Goal: Task Accomplishment & Management: Manage account settings

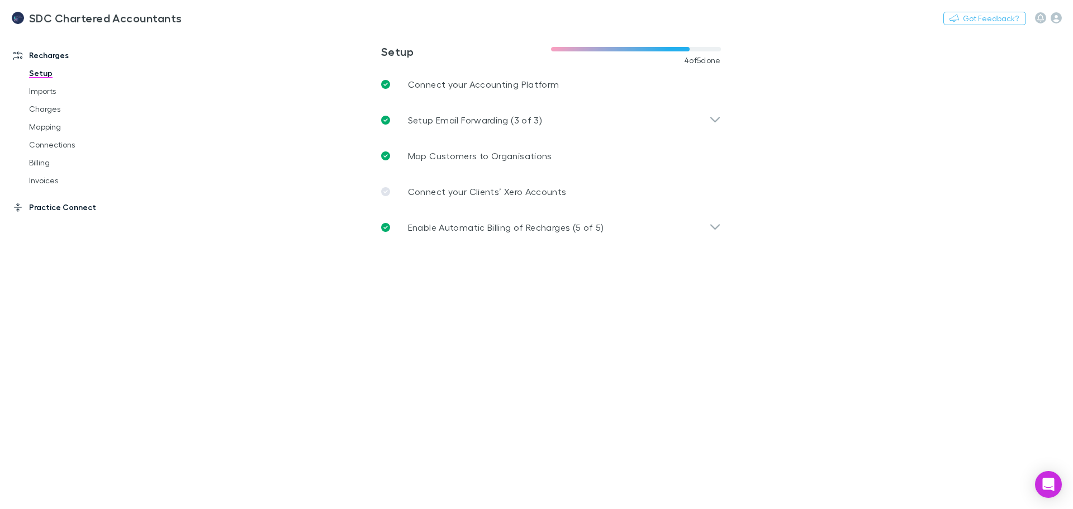
click at [42, 209] on link "Practice Connect" at bounding box center [76, 207] width 149 height 18
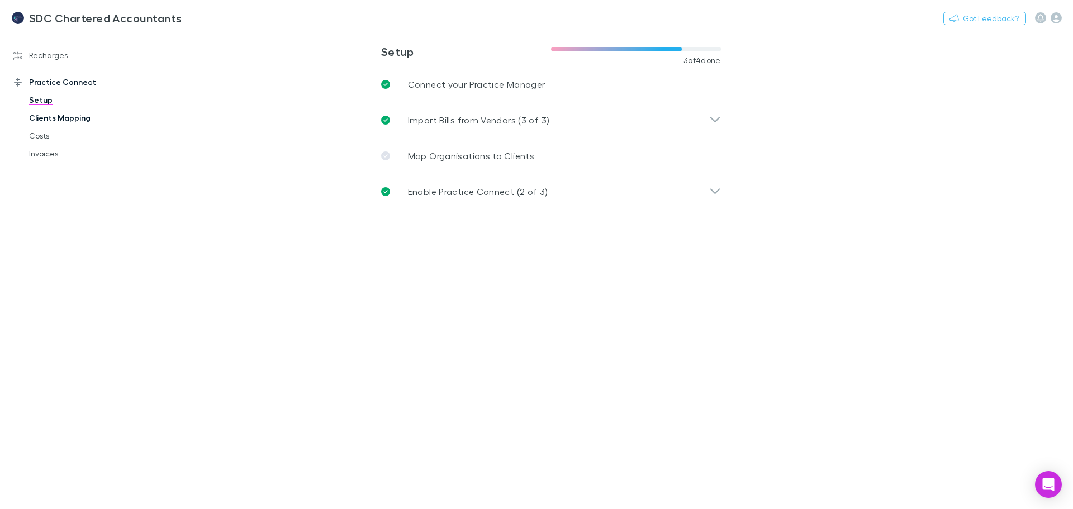
click at [64, 116] on link "Clients Mapping" at bounding box center [84, 118] width 133 height 18
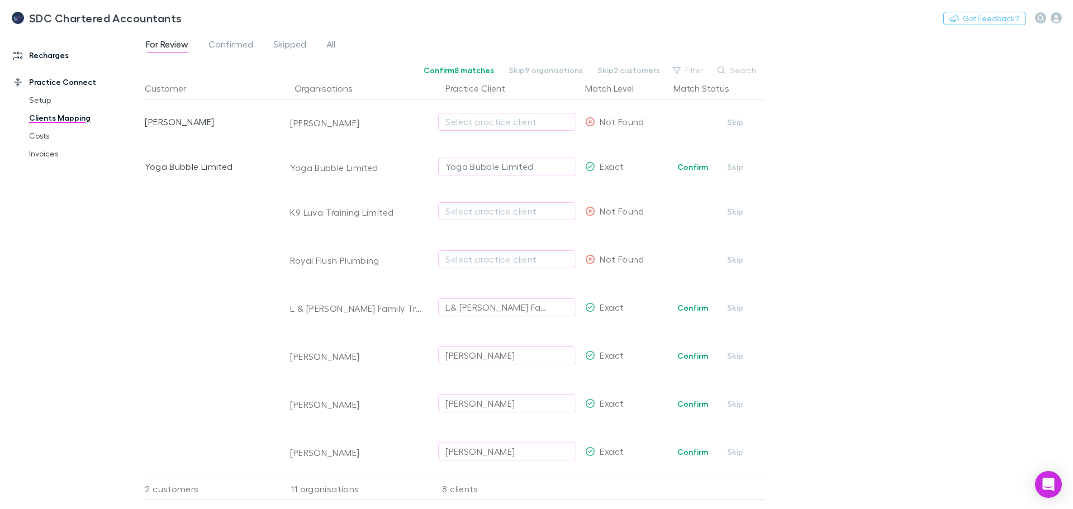
click at [56, 55] on link "Recharges" at bounding box center [76, 55] width 149 height 18
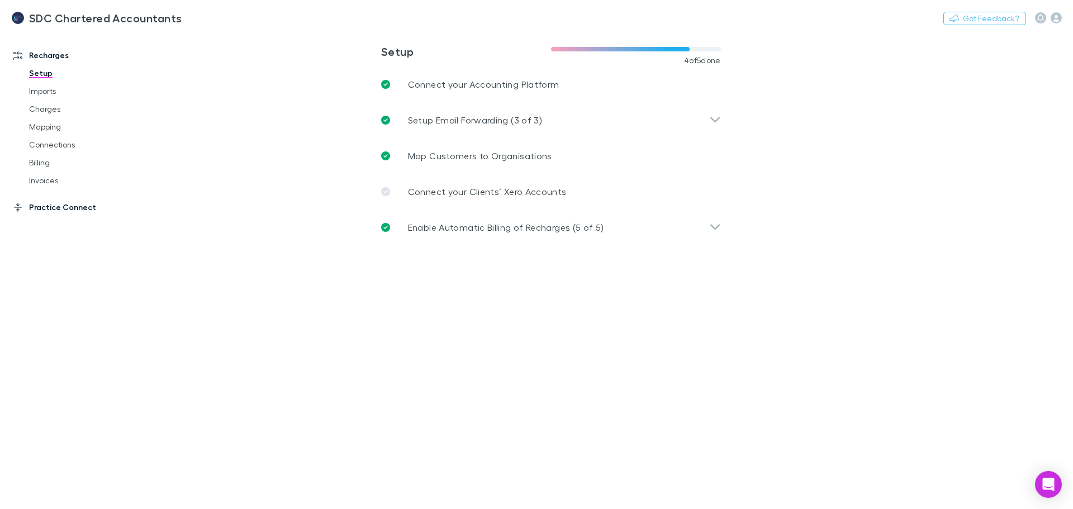
click at [45, 205] on link "Practice Connect" at bounding box center [76, 207] width 149 height 18
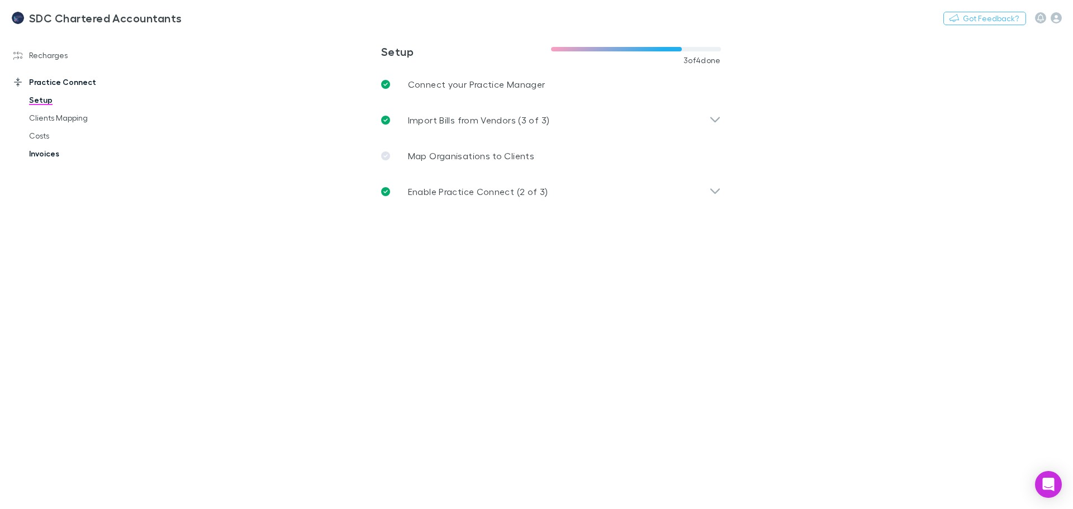
click at [50, 156] on link "Invoices" at bounding box center [84, 154] width 133 height 18
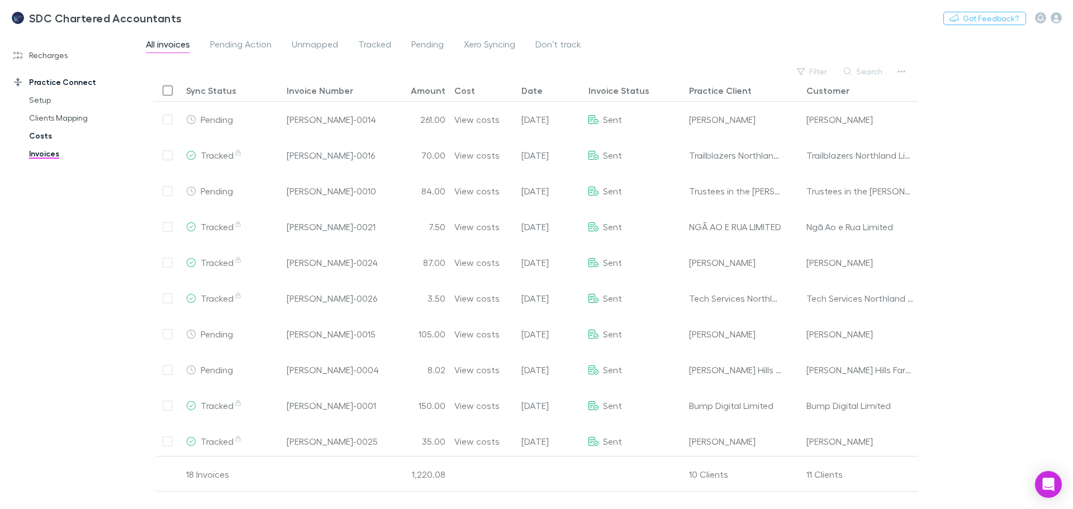
click at [39, 140] on link "Costs" at bounding box center [84, 136] width 133 height 18
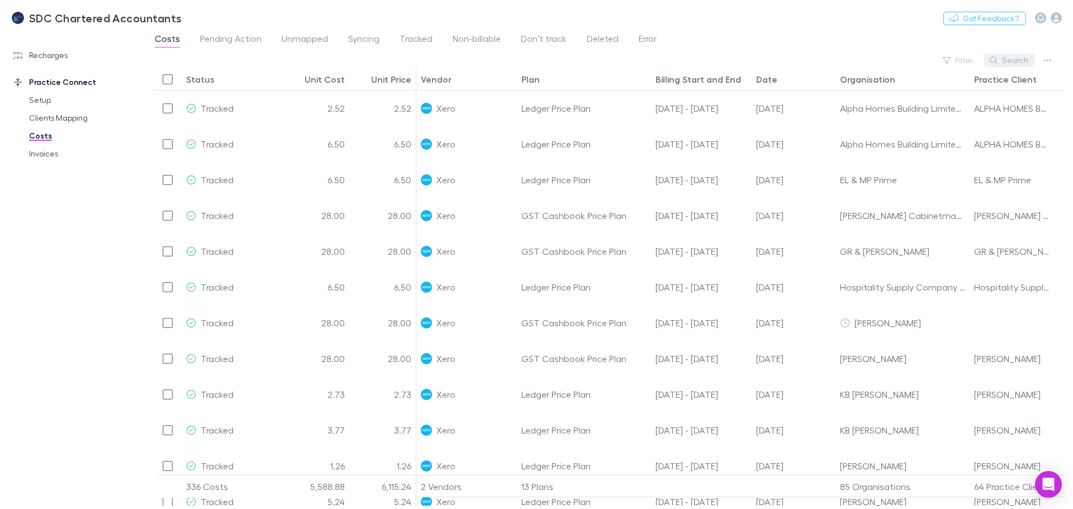
click at [1002, 60] on button "Search" at bounding box center [1009, 60] width 51 height 13
type input "****"
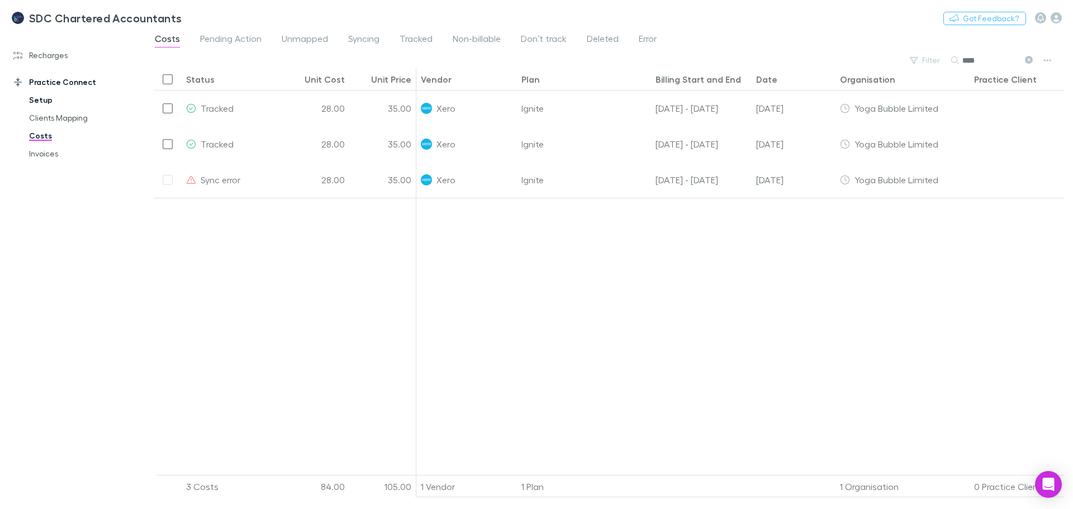
click at [37, 97] on link "Setup" at bounding box center [84, 100] width 133 height 18
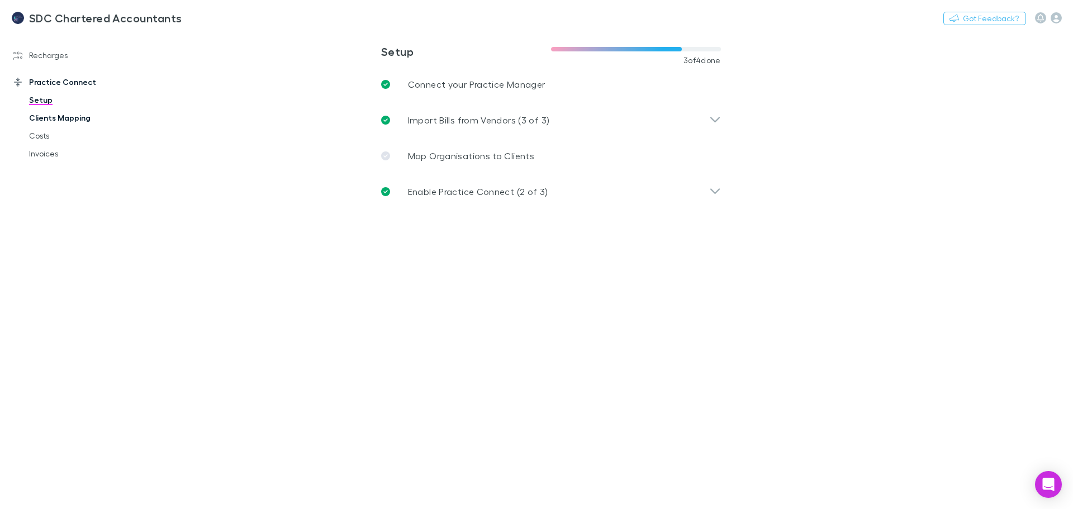
click at [77, 119] on link "Clients Mapping" at bounding box center [84, 118] width 133 height 18
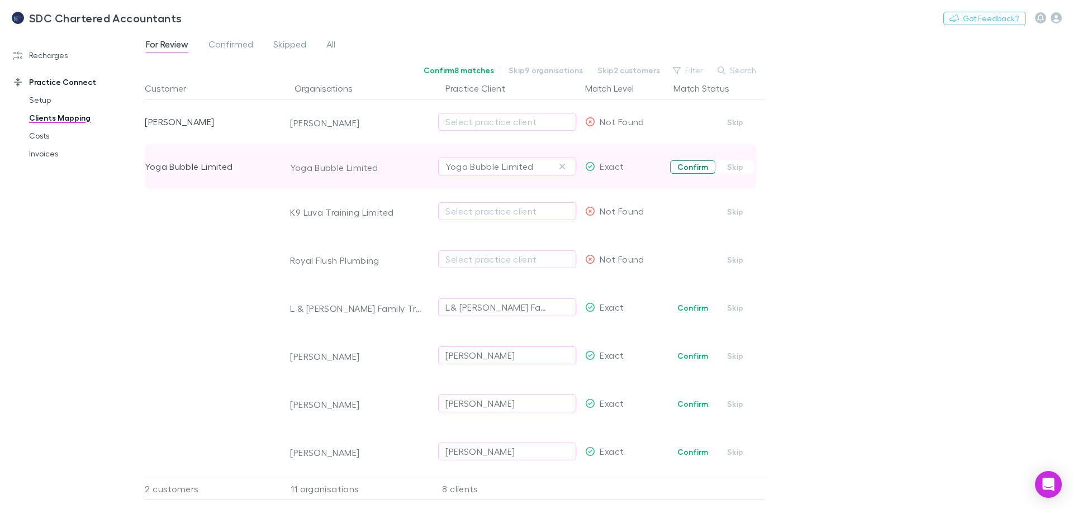
click at [683, 165] on button "Confirm" at bounding box center [692, 166] width 45 height 13
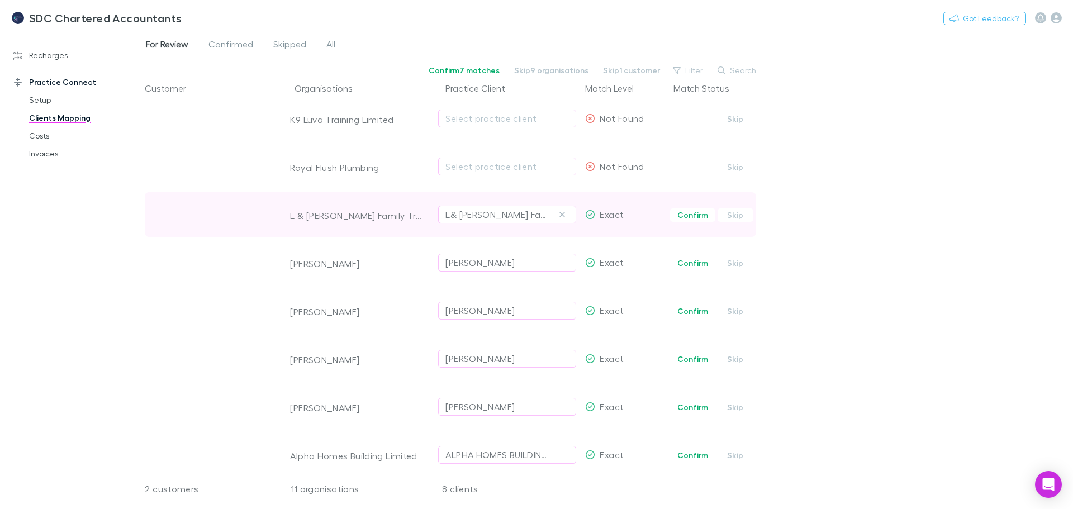
scroll to position [153, 0]
click at [692, 205] on button "Confirm" at bounding box center [692, 211] width 45 height 13
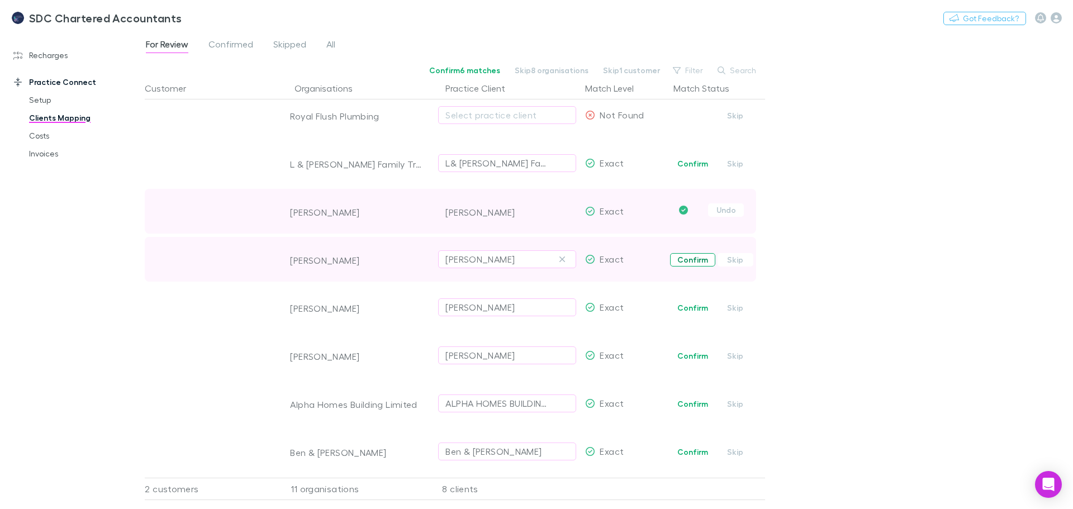
click at [691, 253] on button "Confirm" at bounding box center [692, 259] width 45 height 13
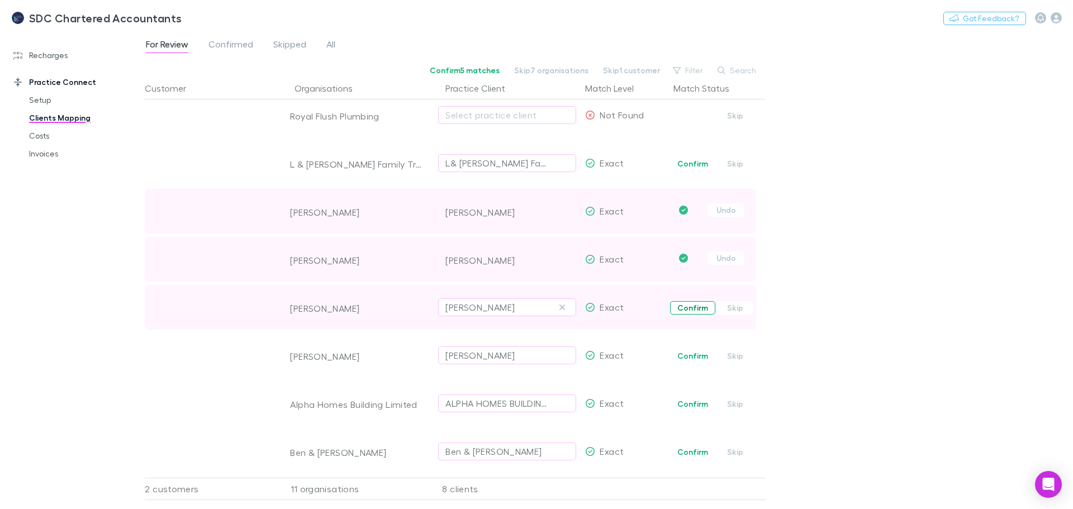
click at [681, 301] on button "Confirm" at bounding box center [692, 307] width 45 height 13
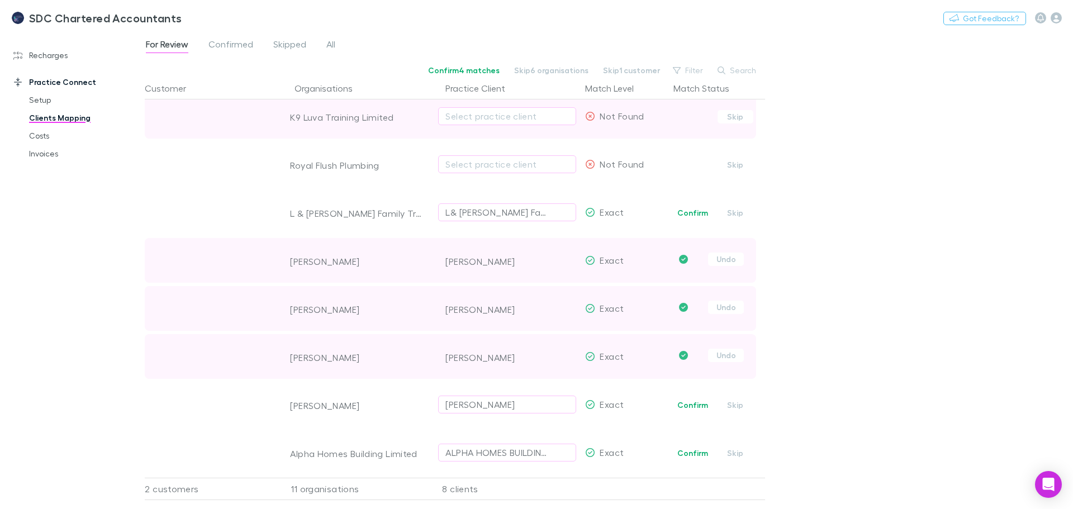
scroll to position [0, 0]
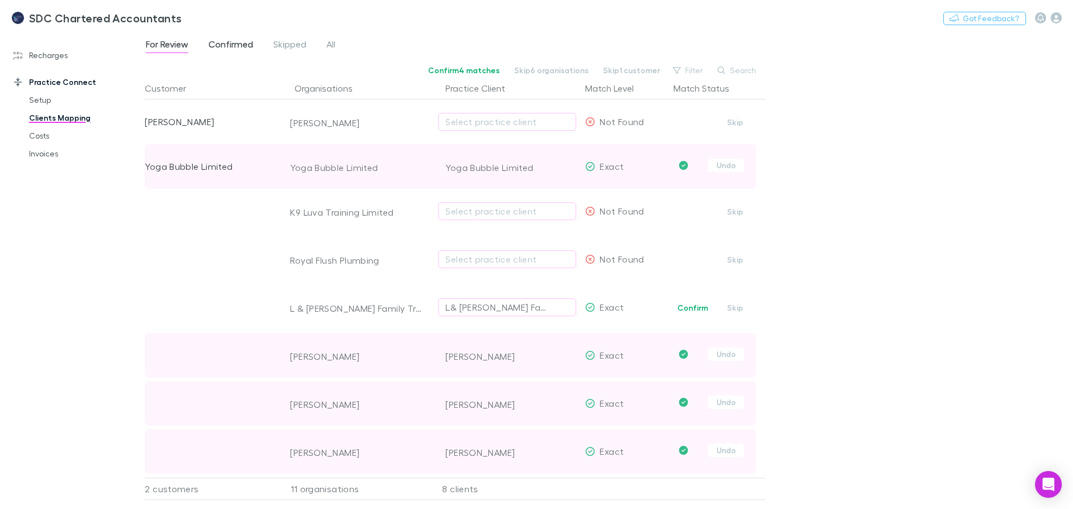
click at [231, 45] on span "Confirmed" at bounding box center [230, 46] width 45 height 15
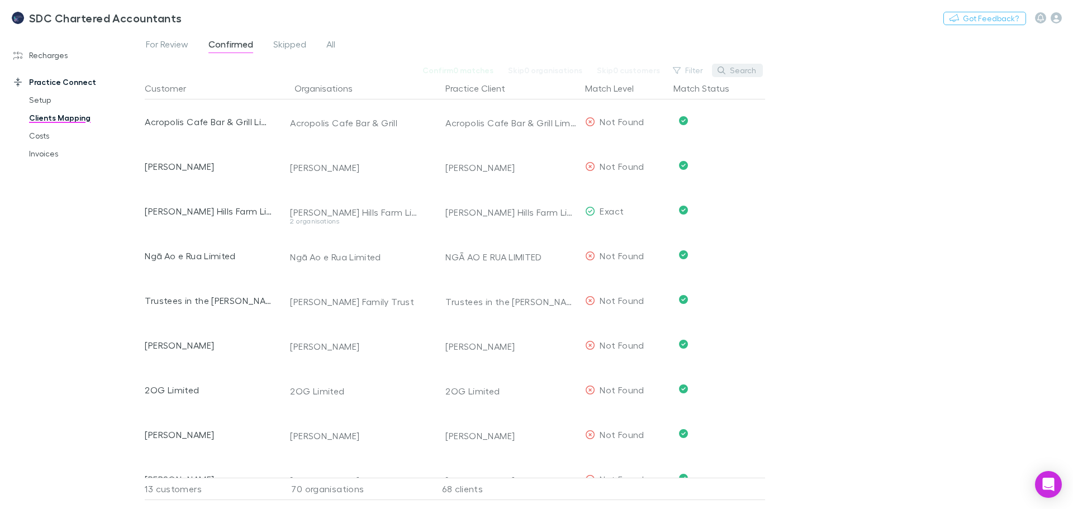
click at [735, 68] on button "Search" at bounding box center [737, 70] width 51 height 13
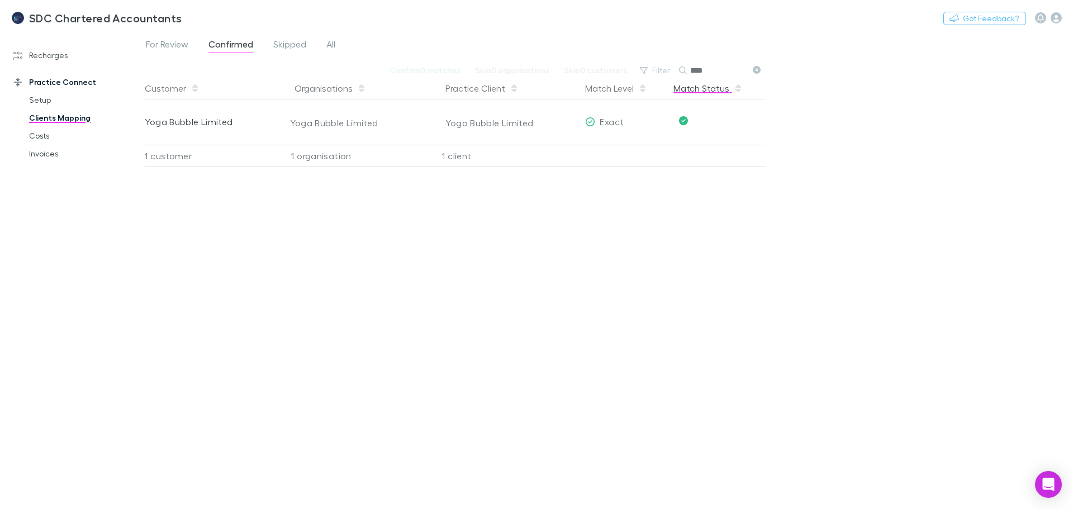
type input "****"
click at [175, 46] on span "For Review" at bounding box center [167, 46] width 42 height 15
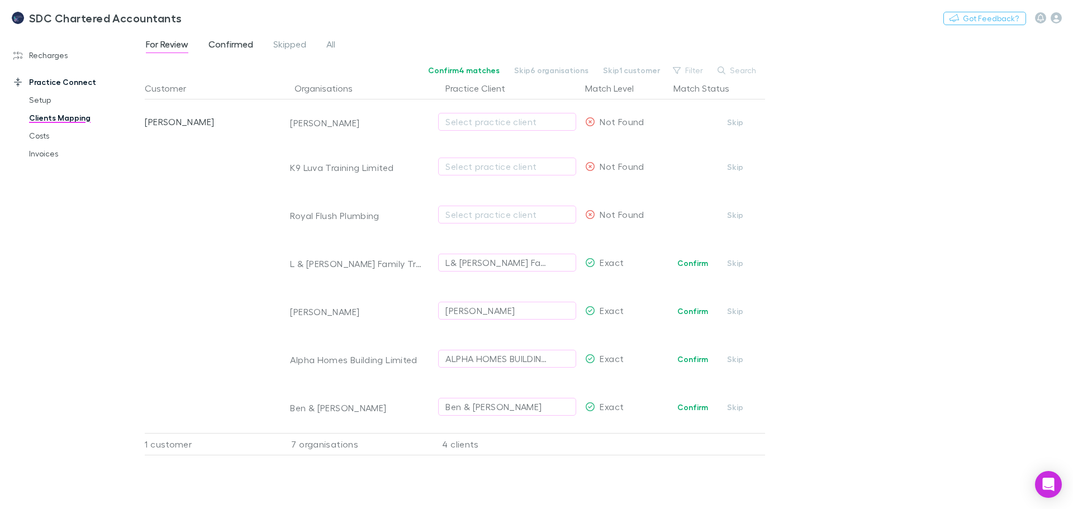
click at [241, 42] on span "Confirmed" at bounding box center [230, 46] width 45 height 15
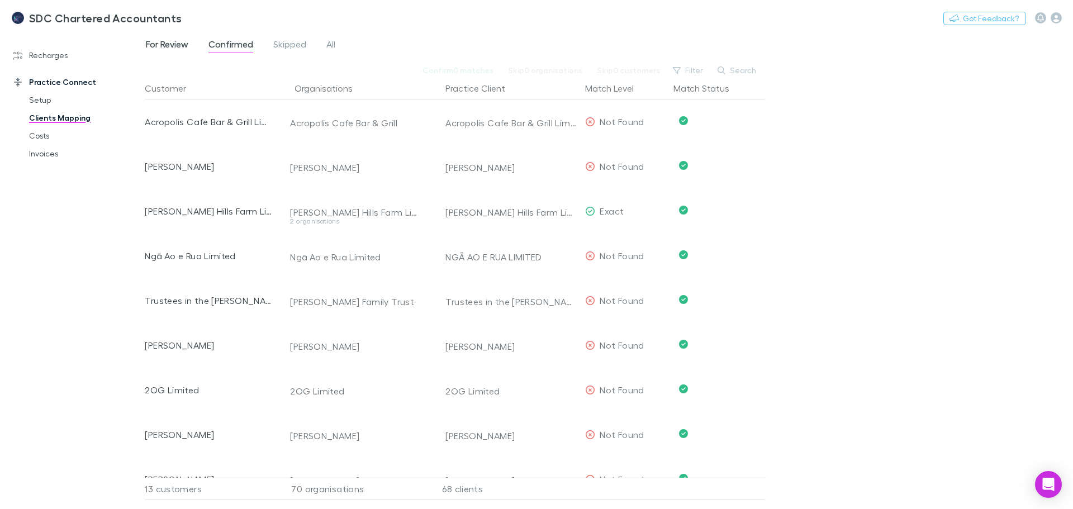
click at [186, 43] on span "For Review" at bounding box center [167, 46] width 42 height 15
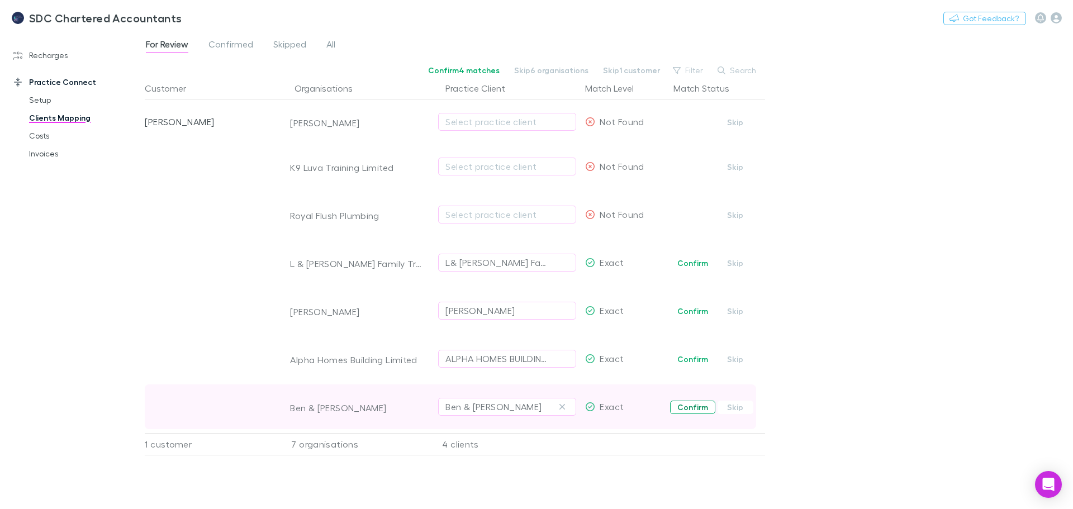
click at [693, 407] on button "Confirm" at bounding box center [692, 407] width 45 height 13
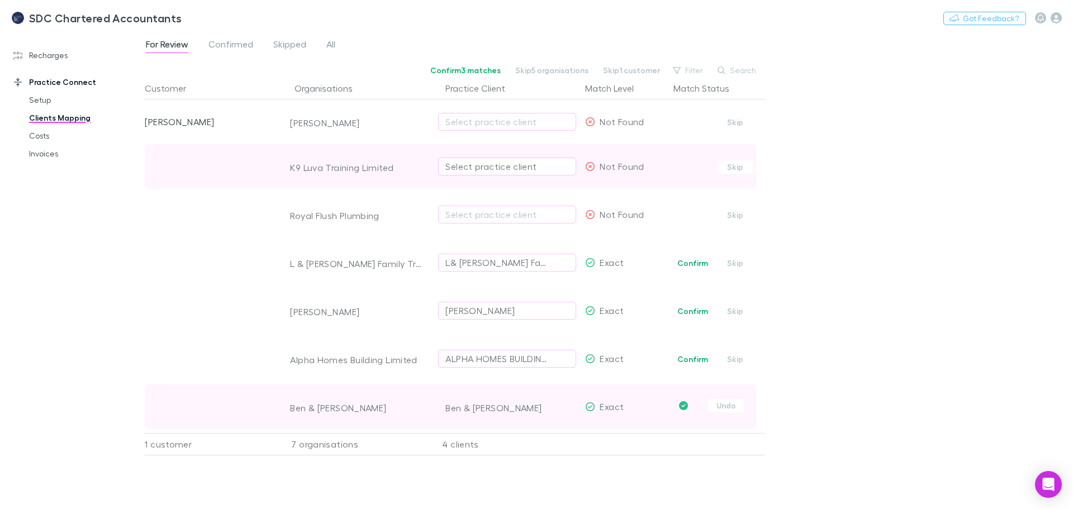
click at [470, 163] on div "Select practice client" at bounding box center [507, 166] width 124 height 13
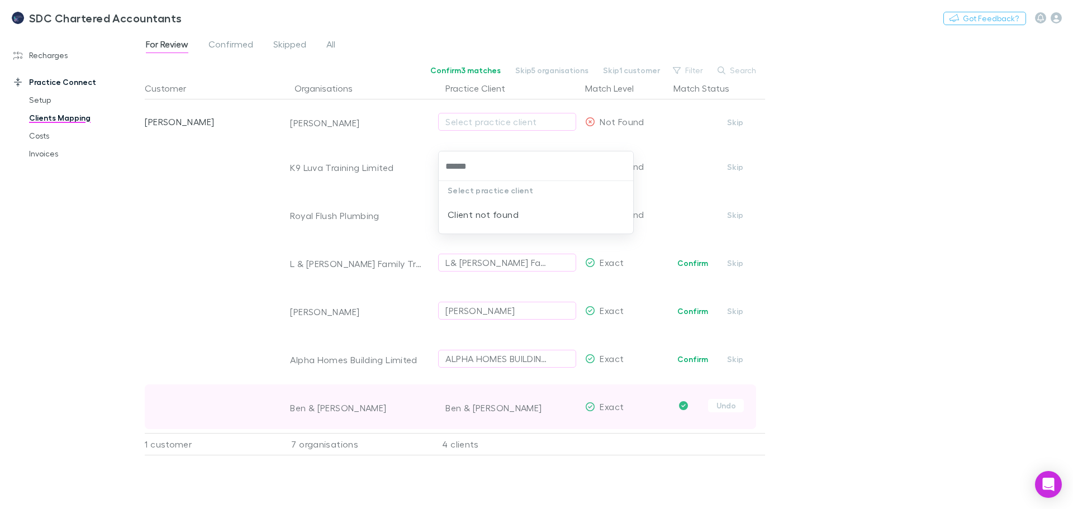
type input "******"
click at [223, 203] on div at bounding box center [536, 254] width 1073 height 509
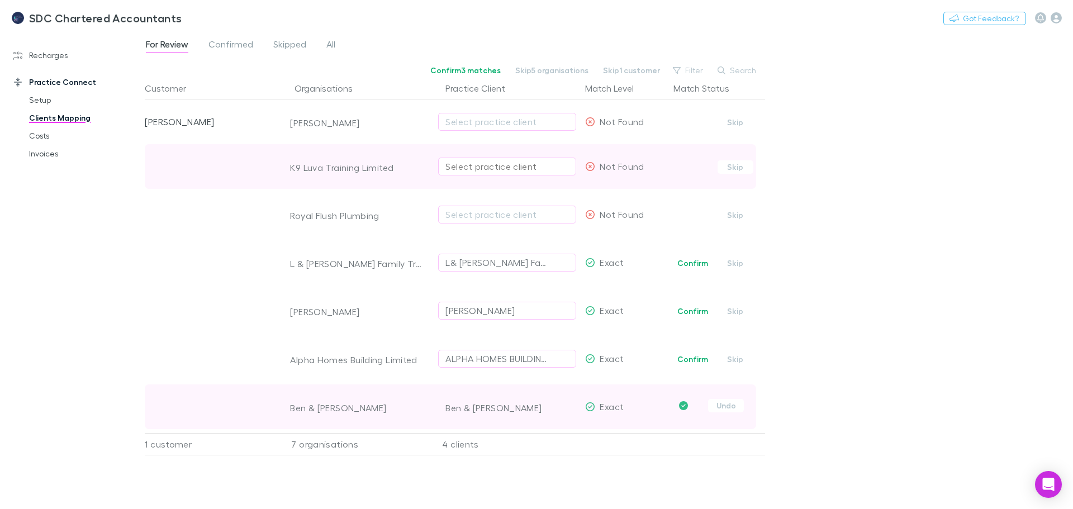
click at [487, 170] on div "Select practice client" at bounding box center [507, 166] width 124 height 13
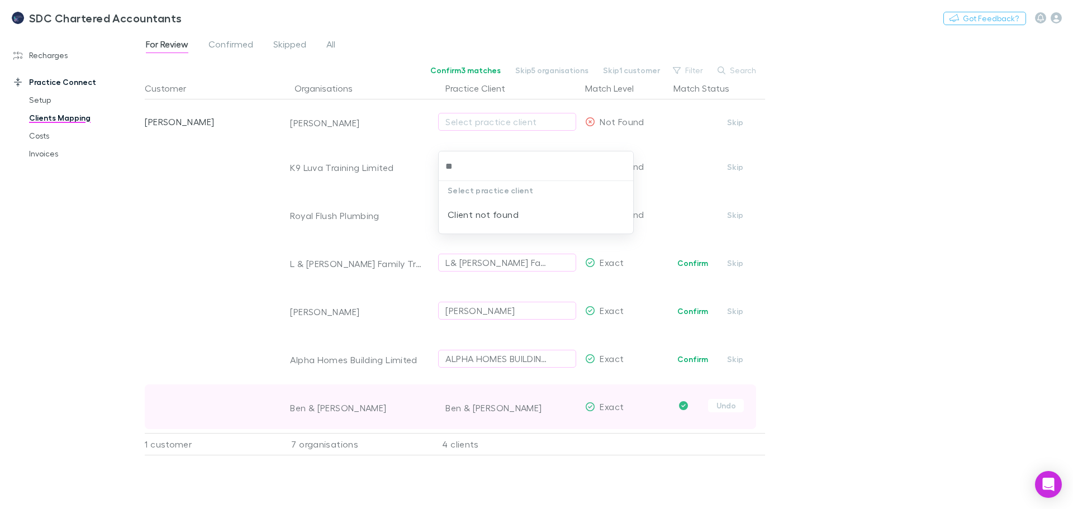
type input "**"
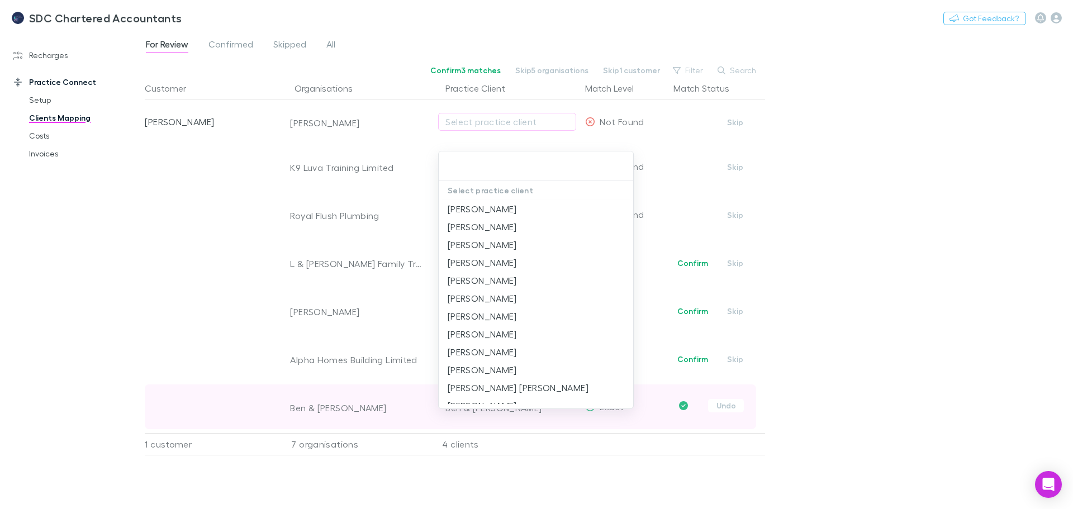
click at [158, 213] on div at bounding box center [536, 254] width 1073 height 509
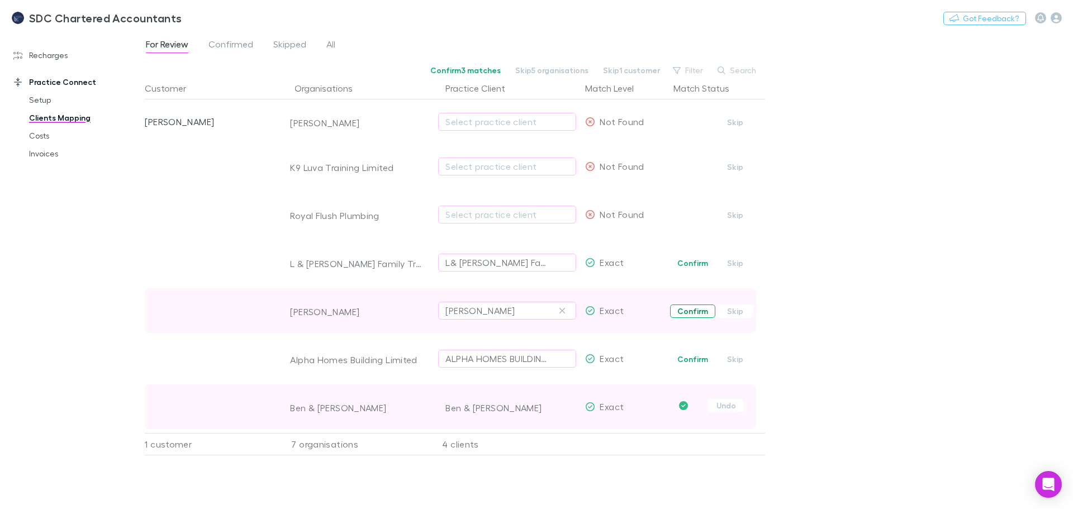
click at [691, 309] on button "Confirm" at bounding box center [692, 311] width 45 height 13
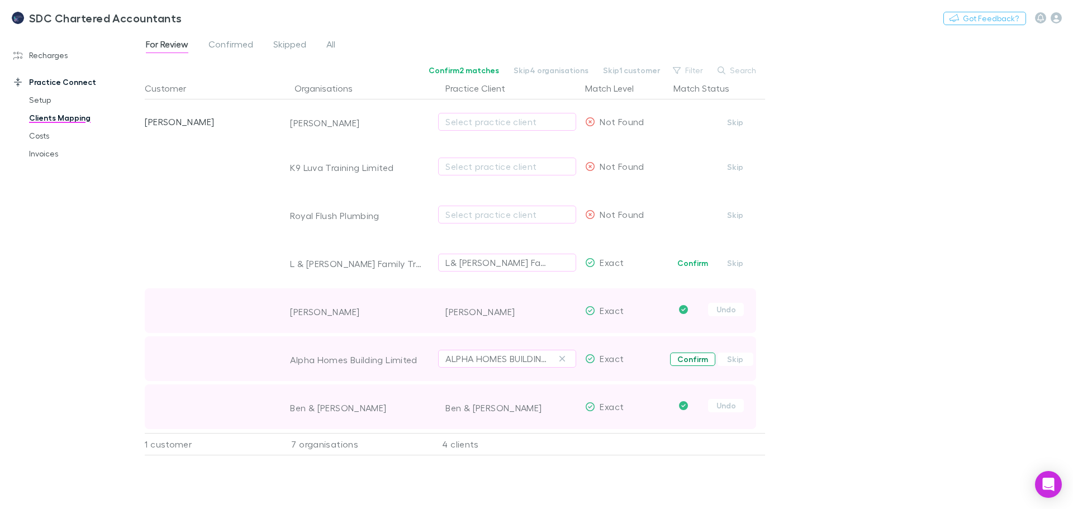
click at [688, 360] on button "Confirm" at bounding box center [692, 359] width 45 height 13
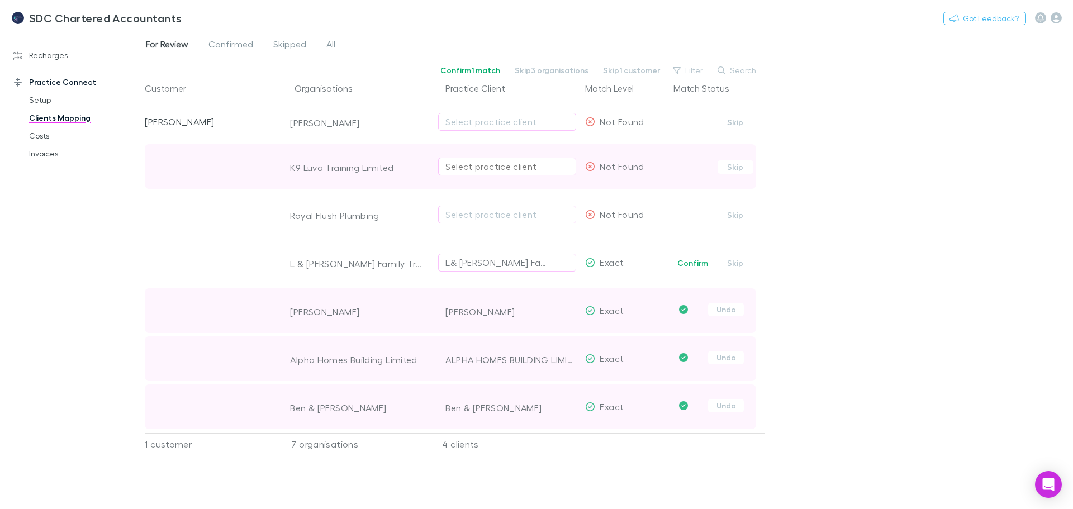
click at [476, 169] on div "Select practice client" at bounding box center [507, 166] width 124 height 13
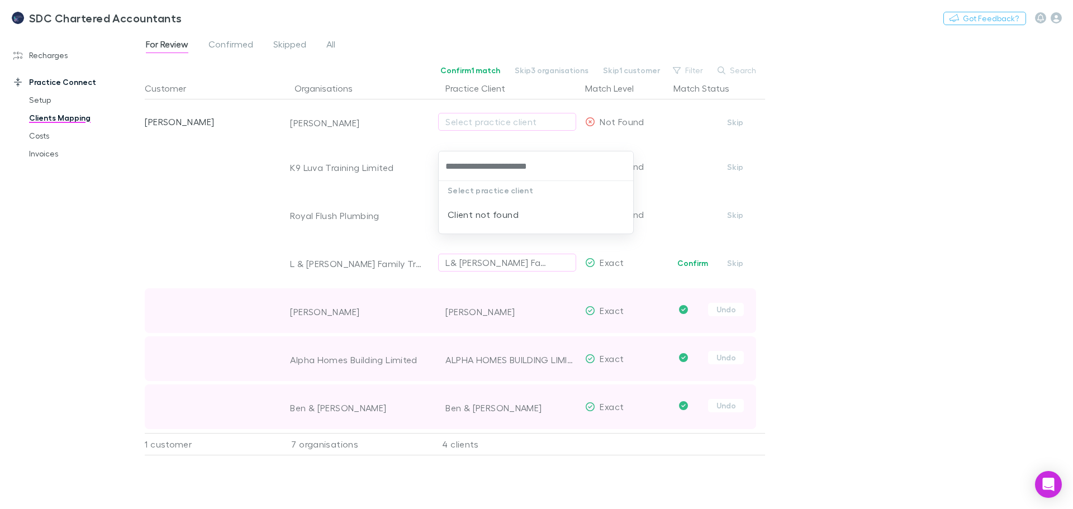
type input "**********"
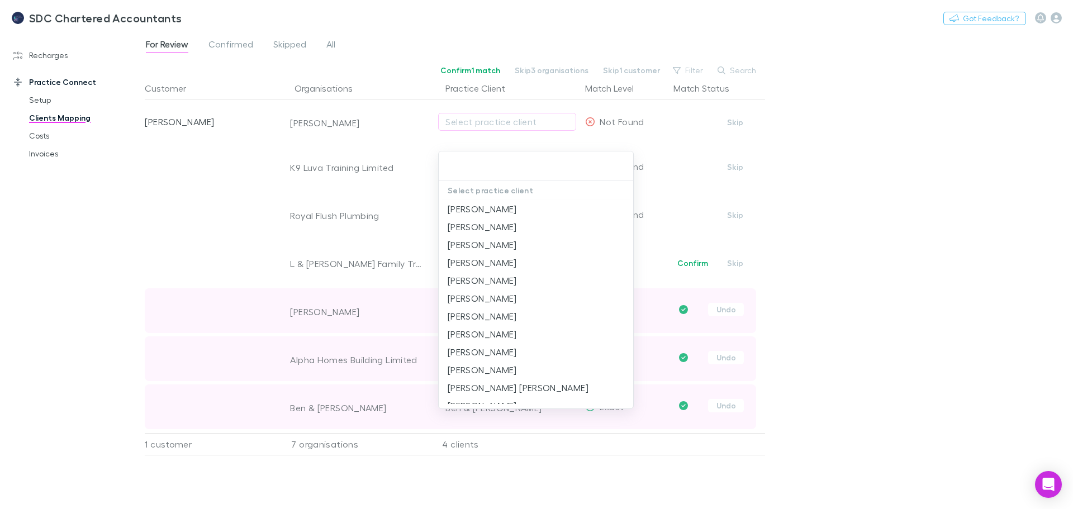
click at [156, 256] on div at bounding box center [536, 254] width 1073 height 509
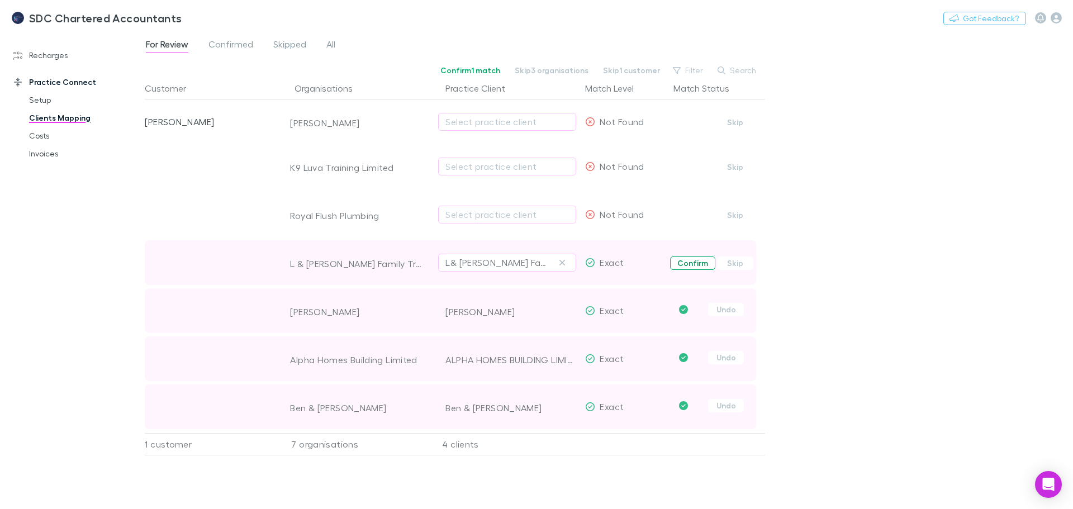
click at [700, 267] on button "Confirm" at bounding box center [692, 263] width 45 height 13
click at [251, 41] on span "Confirmed" at bounding box center [230, 46] width 45 height 15
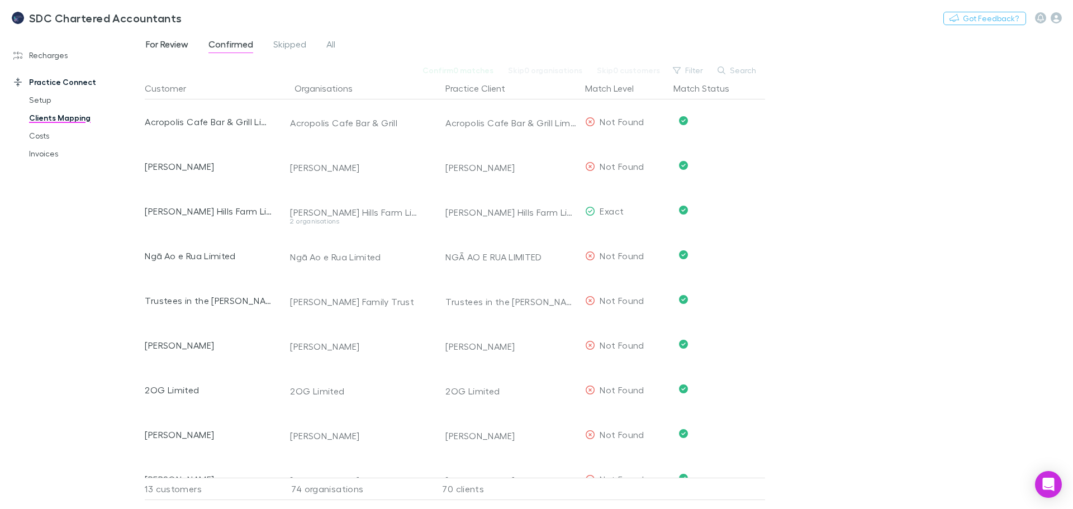
click at [165, 44] on span "For Review" at bounding box center [167, 46] width 42 height 15
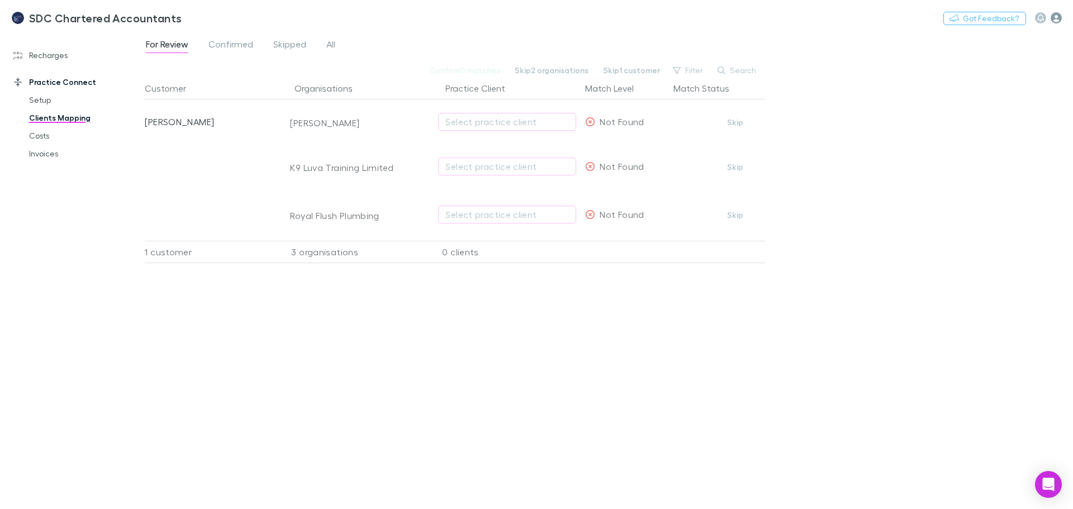
click at [1060, 21] on icon "button" at bounding box center [1056, 17] width 11 height 11
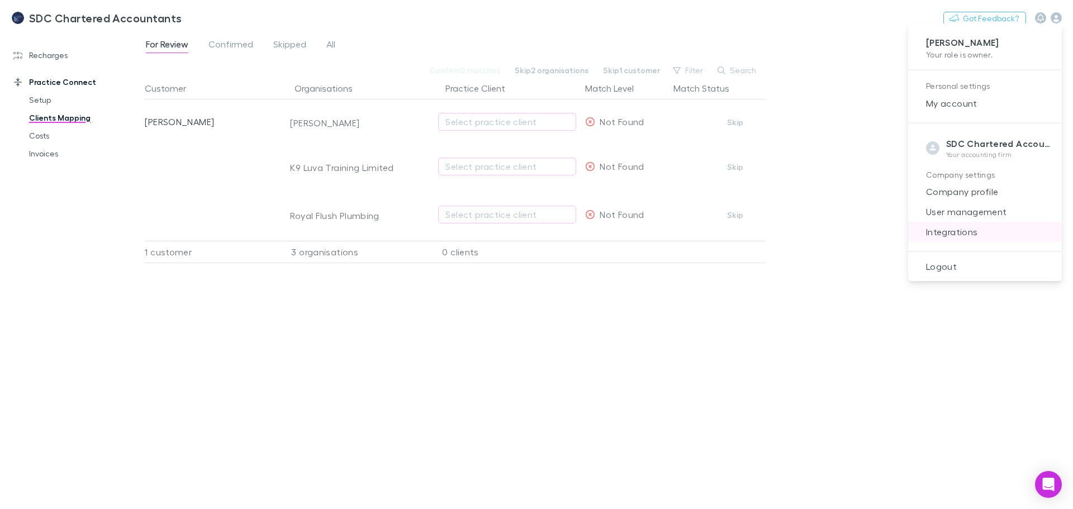
click at [972, 234] on span "Integrations" at bounding box center [985, 231] width 136 height 13
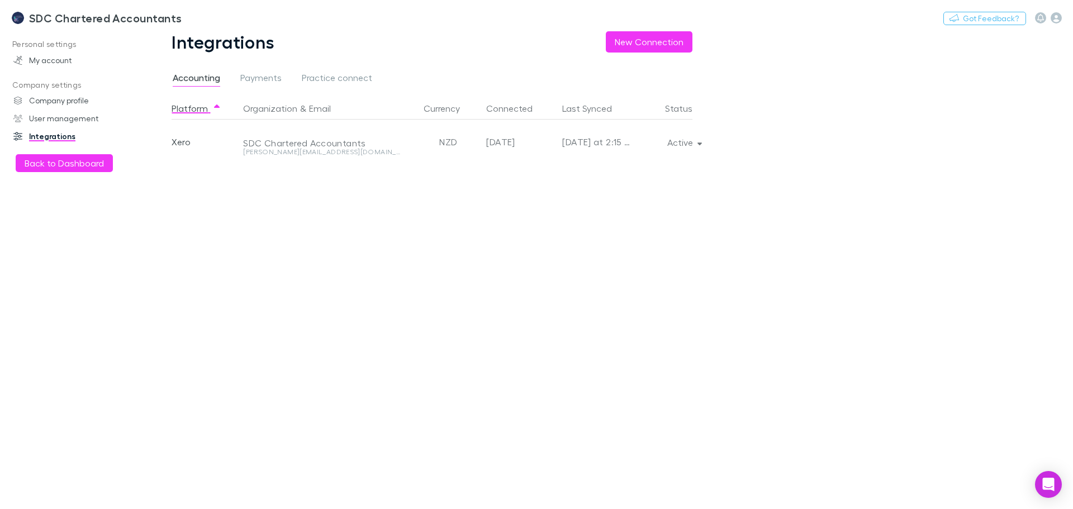
click at [388, 146] on div "SDC Chartered Accountants" at bounding box center [323, 142] width 160 height 11
click at [700, 142] on icon "button" at bounding box center [699, 143] width 5 height 8
click at [626, 171] on p "Re-sync now" at bounding box center [632, 164] width 136 height 13
click at [329, 76] on div at bounding box center [536, 254] width 1073 height 509
click at [331, 77] on span "Practice connect" at bounding box center [337, 79] width 70 height 15
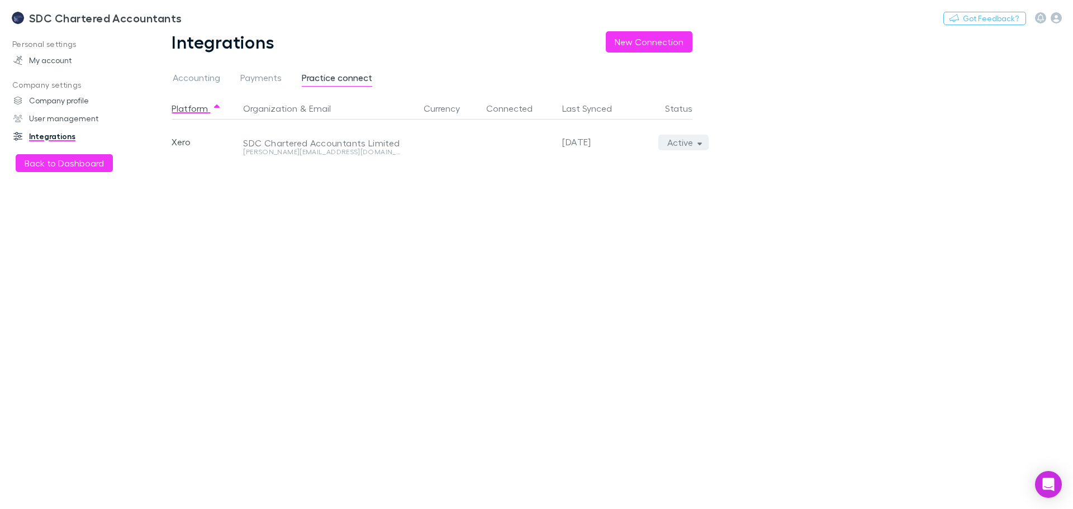
click at [699, 144] on icon "button" at bounding box center [699, 144] width 5 height 3
click at [590, 167] on ul "Re-sync now We'll fetch all new practice clients since last sync Reconnect Disc…" at bounding box center [632, 215] width 154 height 121
click at [394, 144] on div at bounding box center [536, 254] width 1073 height 509
click at [296, 209] on div "Platform Organization & Email Currency Connected Last Synced Status Xero SDC Ch…" at bounding box center [441, 303] width 539 height 412
click at [687, 143] on button "Active" at bounding box center [683, 143] width 51 height 16
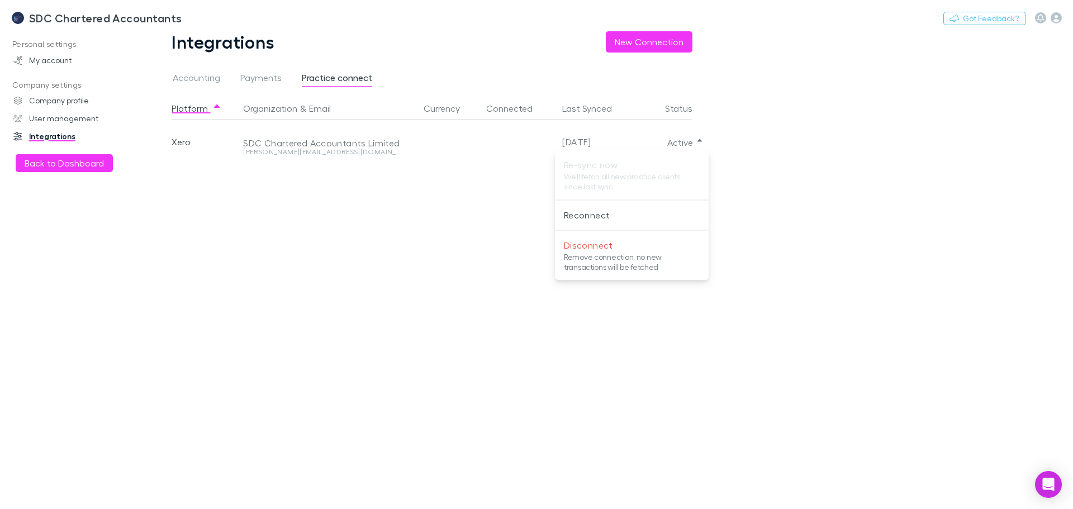
click at [756, 140] on div at bounding box center [536, 254] width 1073 height 509
click at [702, 144] on button "Active" at bounding box center [683, 143] width 51 height 16
click at [607, 165] on ul "Re-sync now We'll fetch all new practice clients since last sync Reconnect Disc…" at bounding box center [632, 215] width 154 height 121
click at [359, 201] on div at bounding box center [536, 254] width 1073 height 509
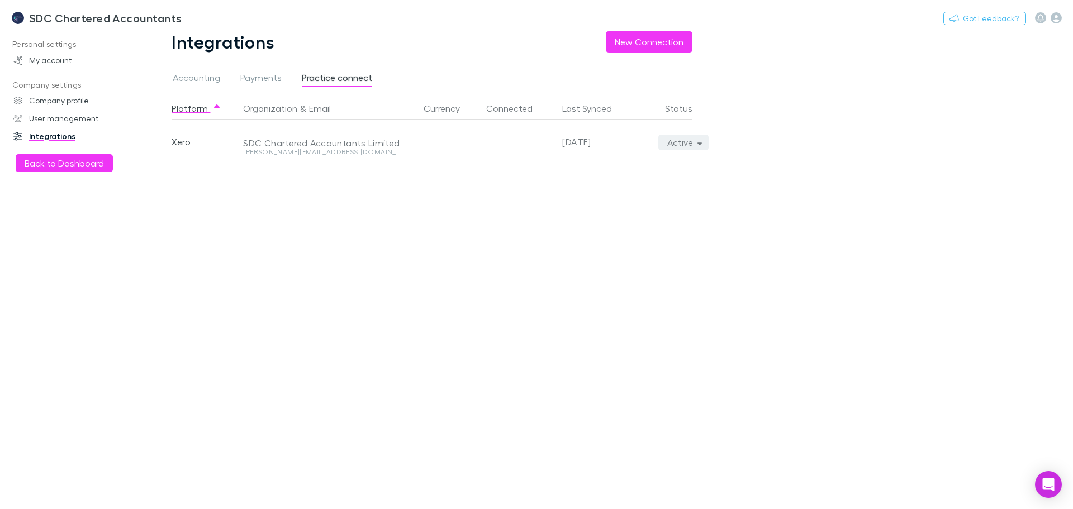
click at [687, 139] on button "Active" at bounding box center [683, 143] width 51 height 16
click at [605, 215] on p "Reconnect" at bounding box center [632, 214] width 136 height 13
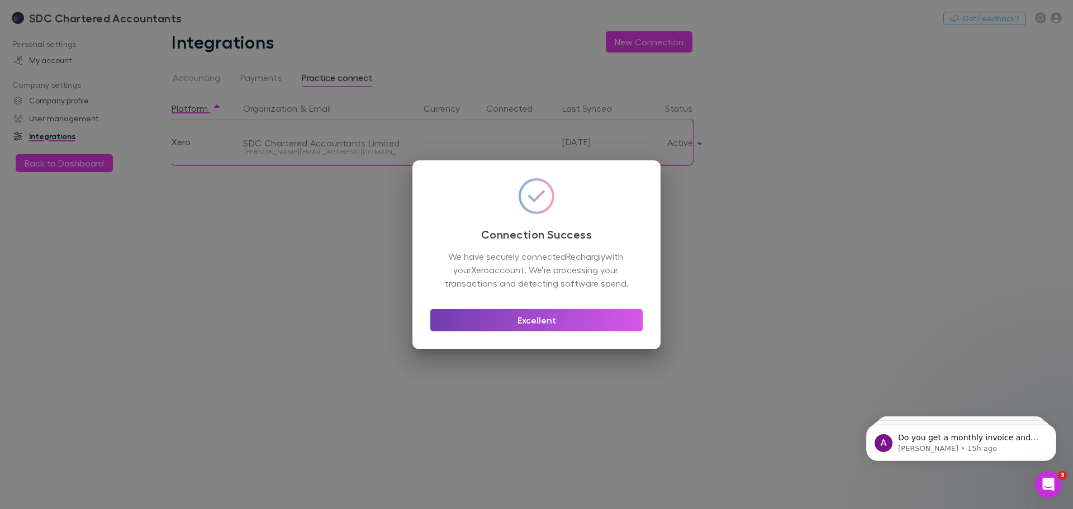
click at [516, 322] on button "Excellent" at bounding box center [536, 320] width 212 height 22
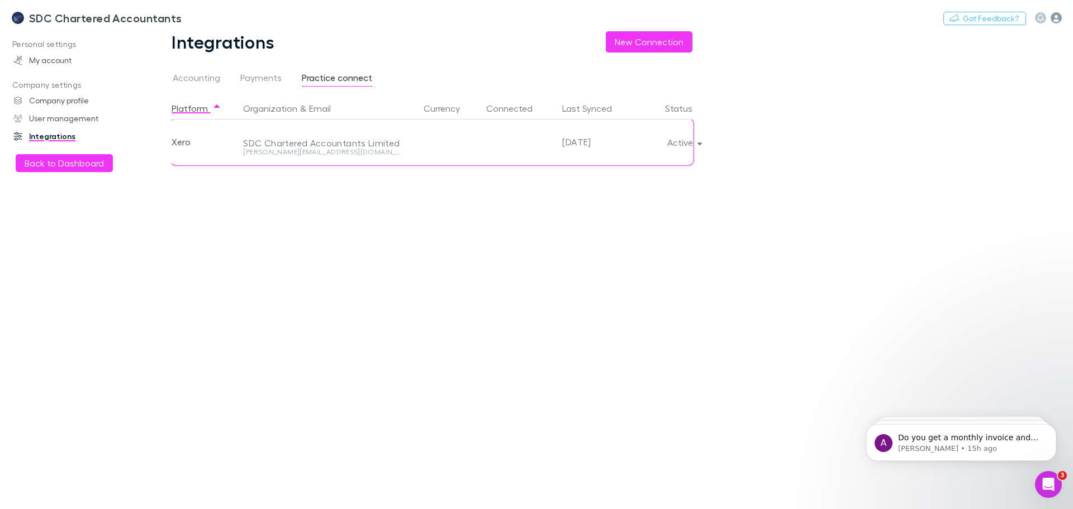
click at [1057, 16] on icon "button" at bounding box center [1056, 17] width 11 height 11
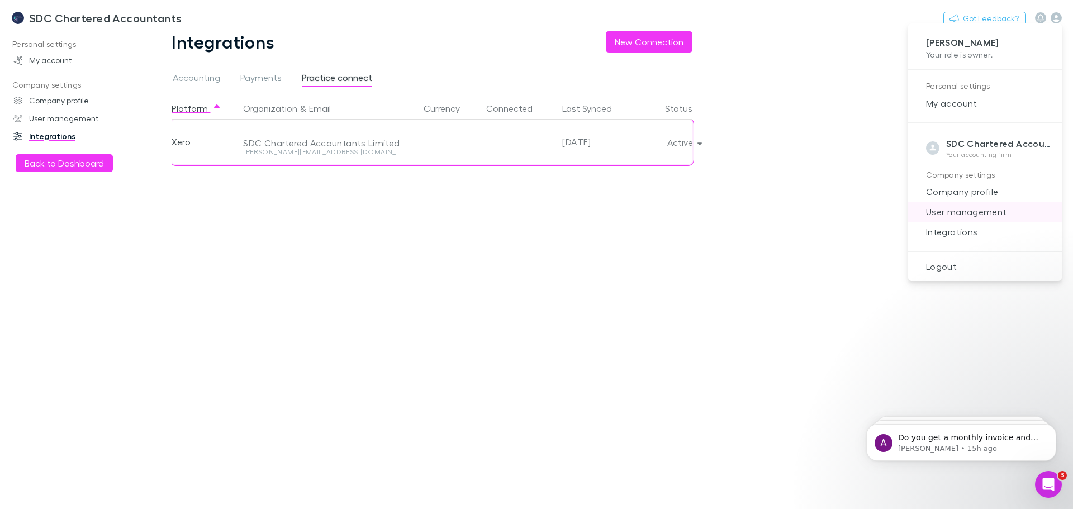
click at [985, 211] on span "User management" at bounding box center [985, 211] width 136 height 13
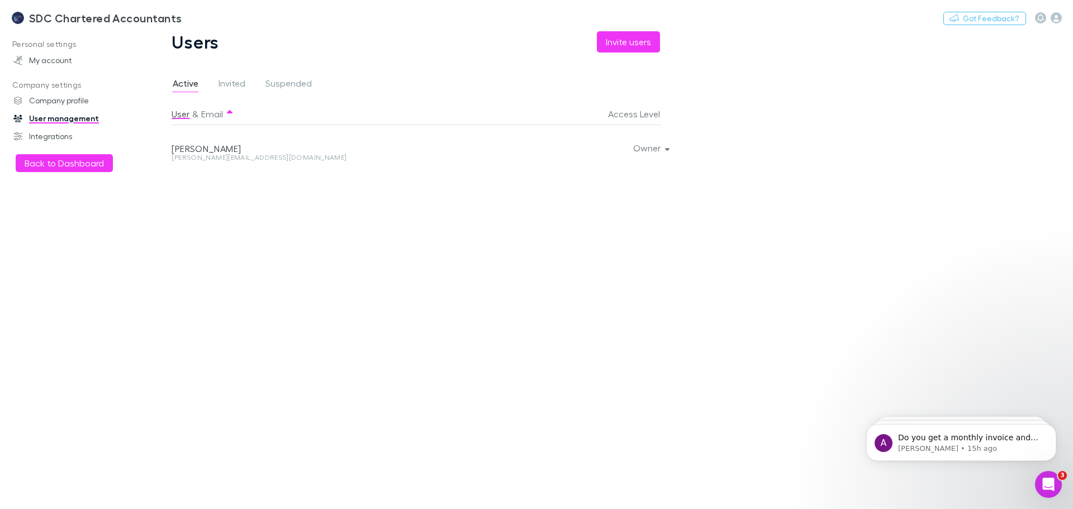
click at [1050, 17] on div at bounding box center [1048, 17] width 27 height 11
click at [1058, 18] on icon "button" at bounding box center [1056, 17] width 11 height 11
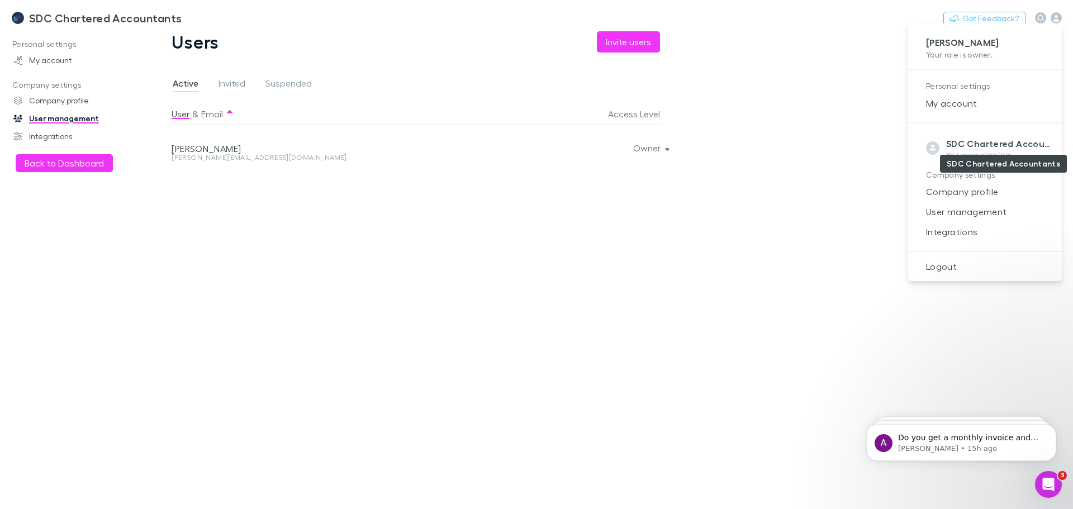
click at [966, 139] on strong "SDC Chartered Accountants" at bounding box center [1010, 143] width 129 height 11
click at [939, 172] on p "Company settings" at bounding box center [985, 175] width 118 height 14
click at [84, 173] on div at bounding box center [536, 254] width 1073 height 509
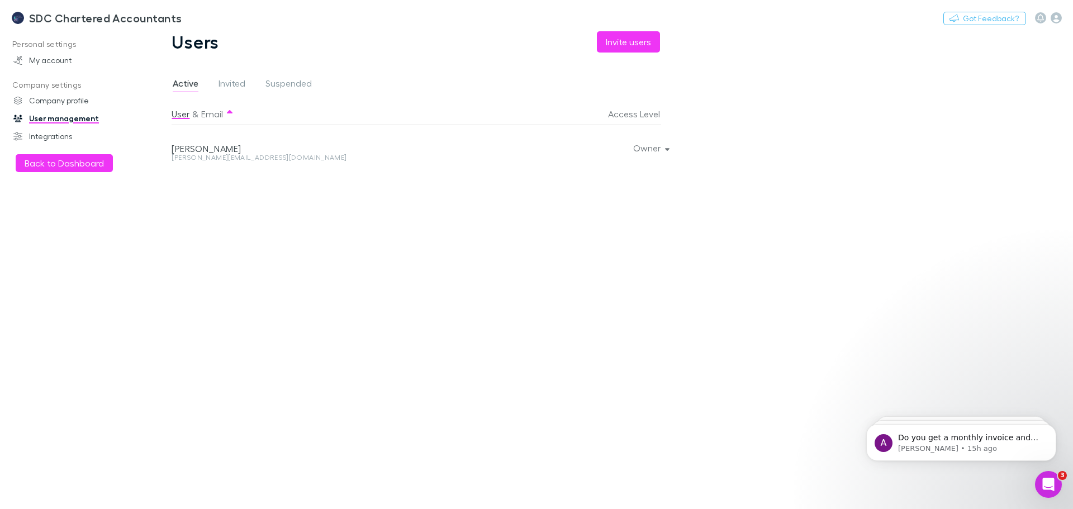
click at [85, 169] on div "Shane Ruxton Your role is owner . Personal settings My account SDC Chartered Ac…" at bounding box center [536, 254] width 1073 height 509
click at [91, 164] on button "Back to Dashboard" at bounding box center [64, 163] width 97 height 18
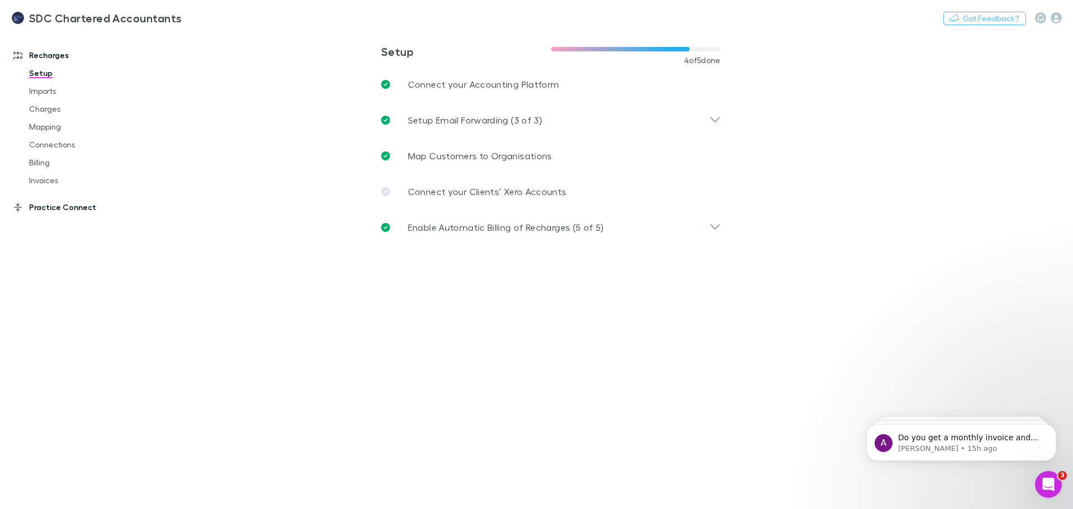
click at [80, 202] on link "Practice Connect" at bounding box center [76, 207] width 149 height 18
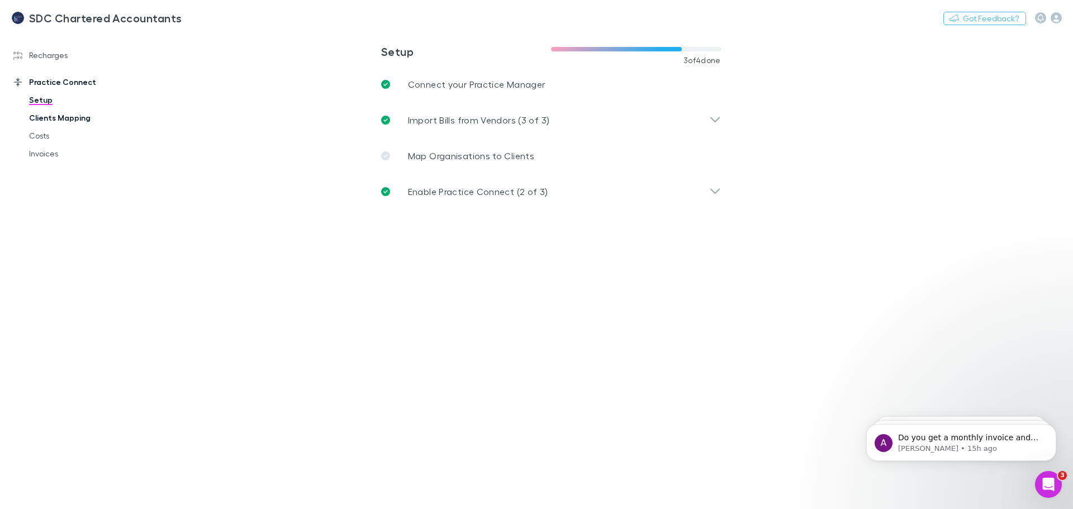
click at [70, 113] on link "Clients Mapping" at bounding box center [84, 118] width 133 height 18
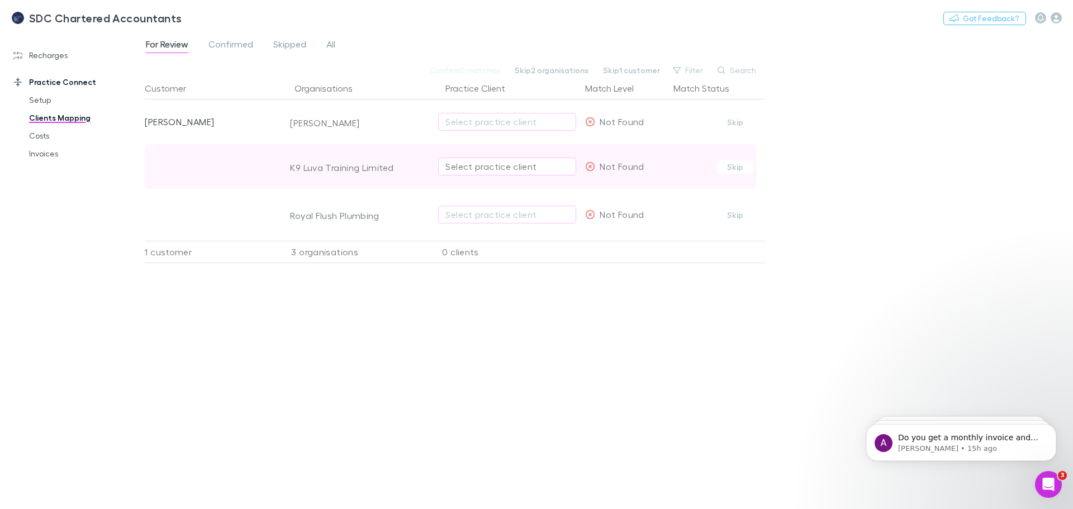
click at [524, 169] on div "Select practice client" at bounding box center [507, 166] width 124 height 13
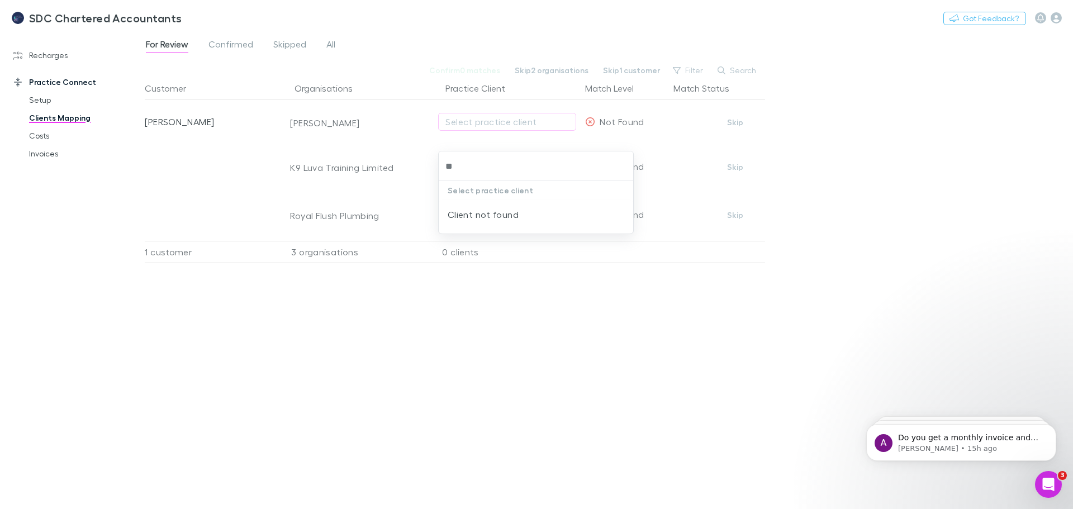
type input "**"
click at [499, 405] on div "Select practice client Client not found" at bounding box center [536, 254] width 1073 height 509
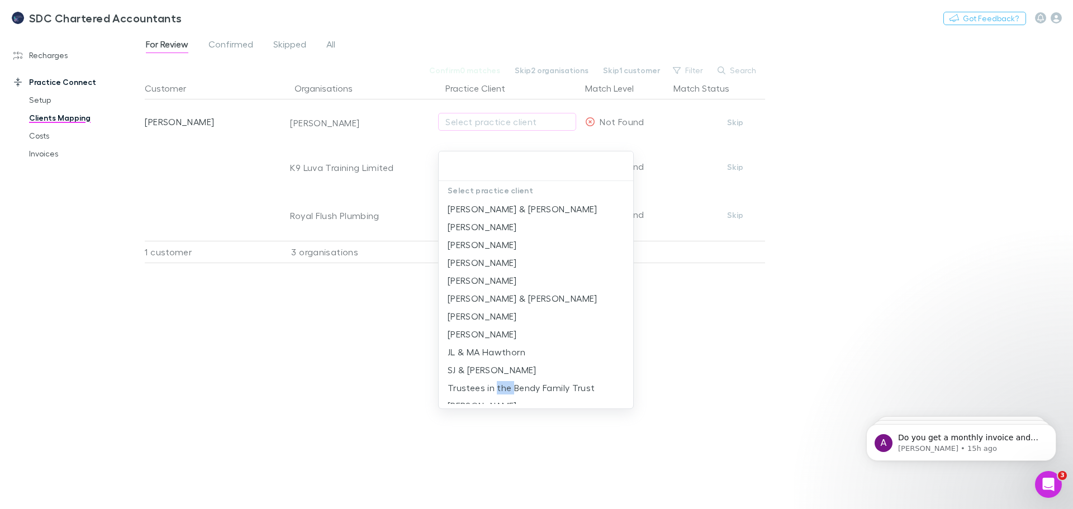
click at [499, 405] on div "Dianne & Brian Vickers Zoe Starr Bruce Preston Wendy Hamilton David Isaachsen D…" at bounding box center [536, 304] width 194 height 208
click at [373, 371] on div at bounding box center [536, 254] width 1073 height 509
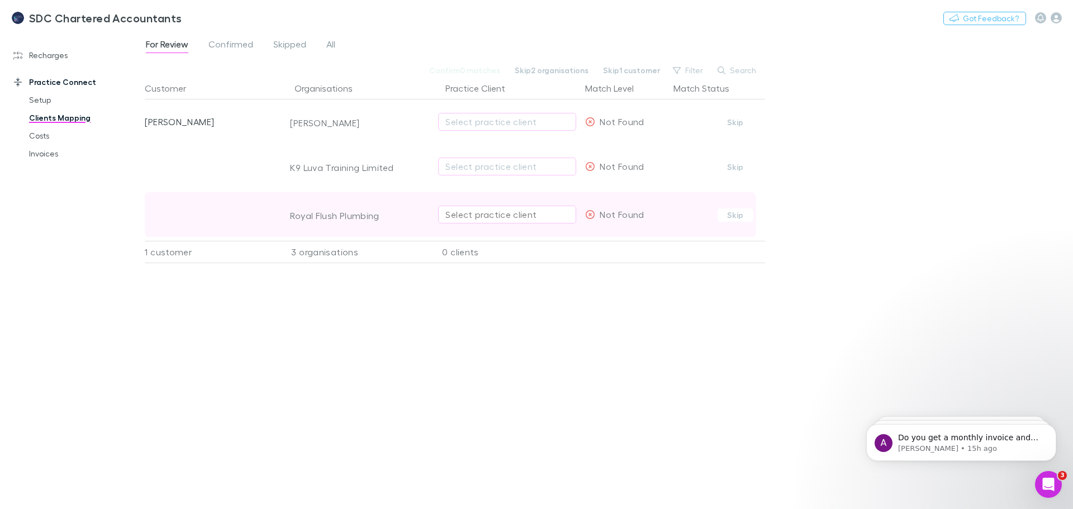
click at [476, 213] on div "Select practice client" at bounding box center [507, 214] width 124 height 13
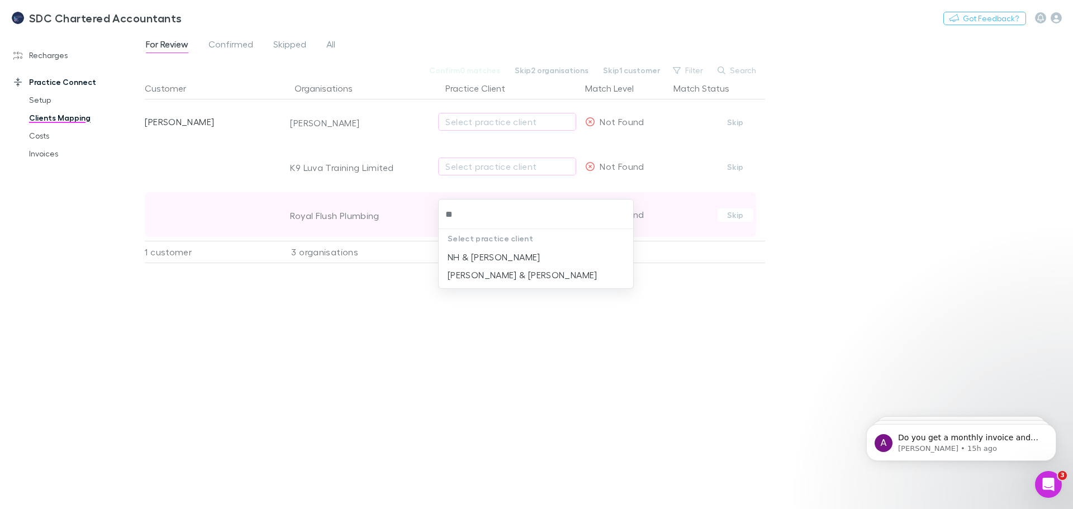
type input "*"
type input "******"
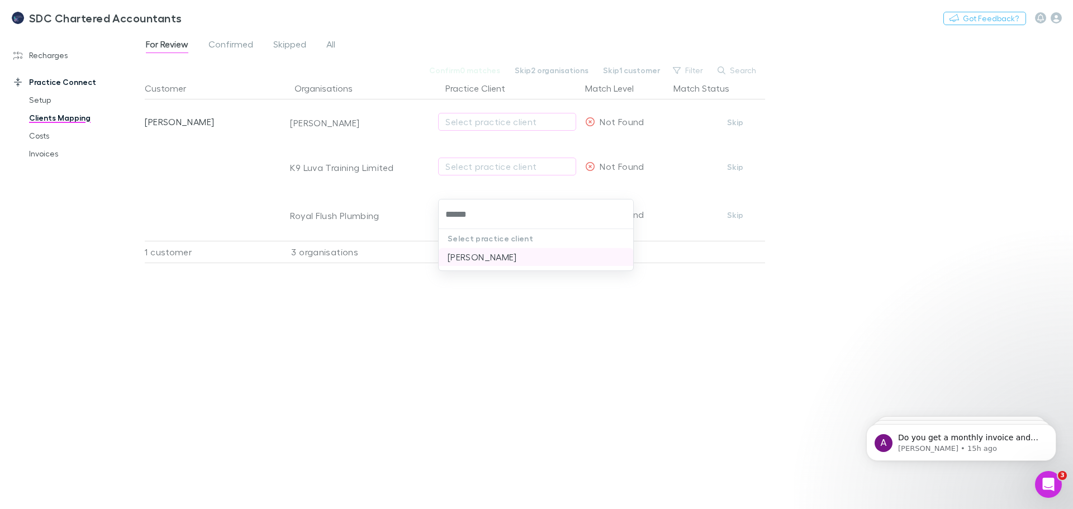
click at [506, 262] on li "James Watene" at bounding box center [536, 257] width 194 height 18
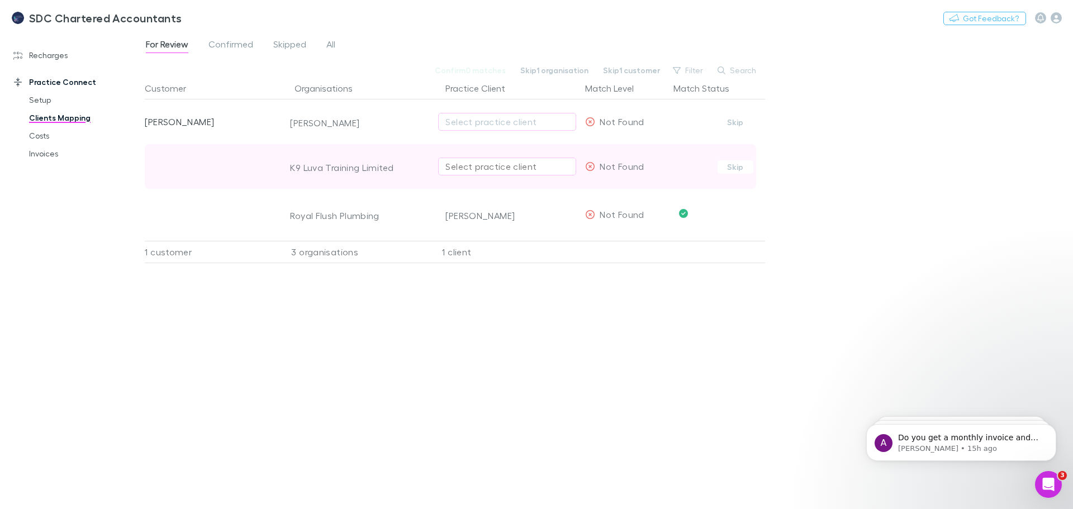
click at [519, 158] on button "Select practice client" at bounding box center [507, 167] width 138 height 18
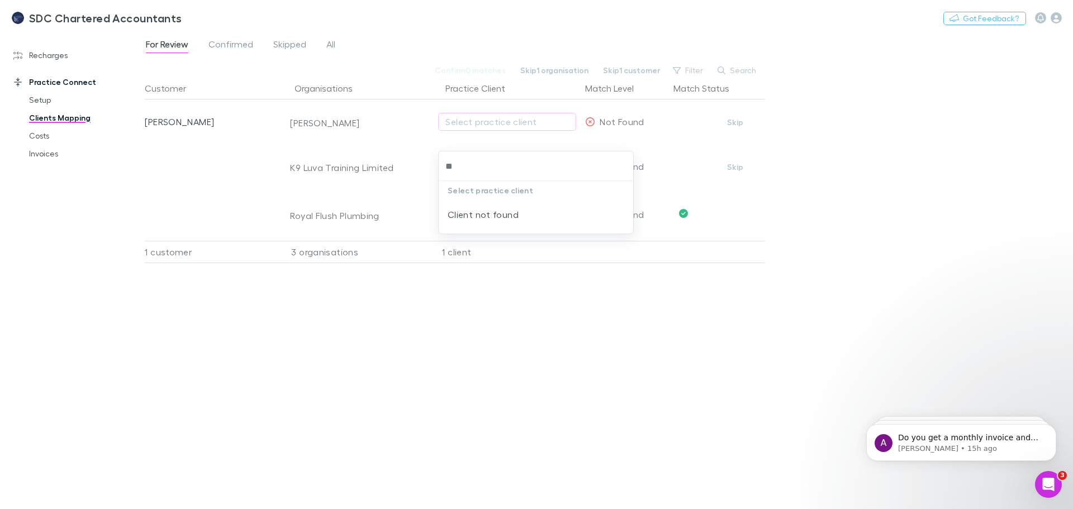
type input "**"
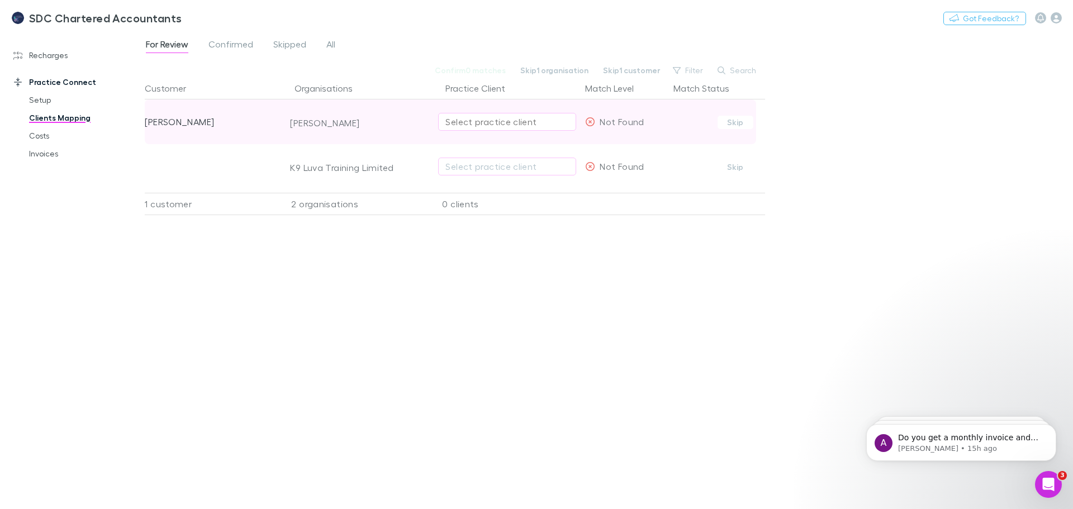
click at [463, 125] on div "Select practice client" at bounding box center [507, 121] width 124 height 13
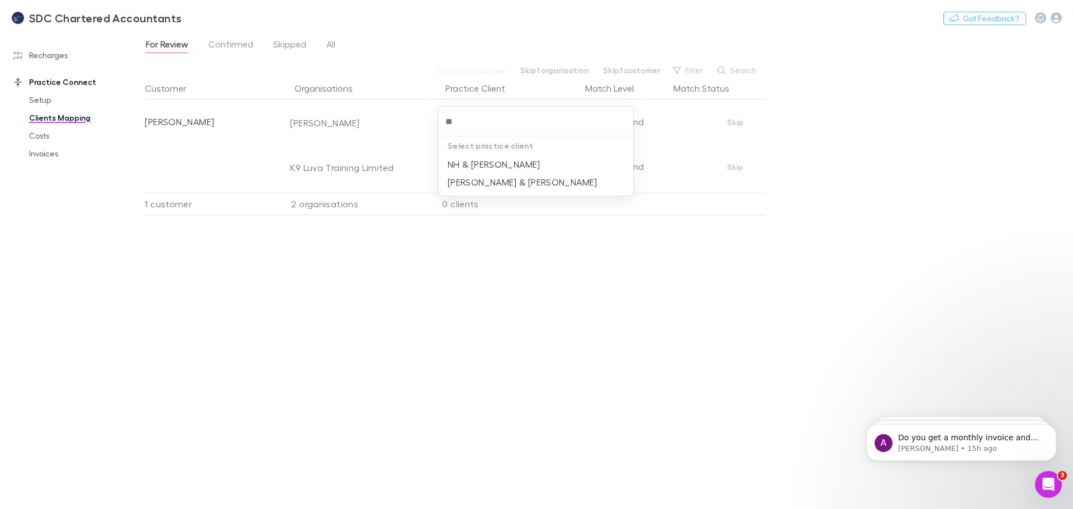
type input "*"
type input "******"
click at [510, 169] on li "[PERSON_NAME]" at bounding box center [536, 164] width 194 height 18
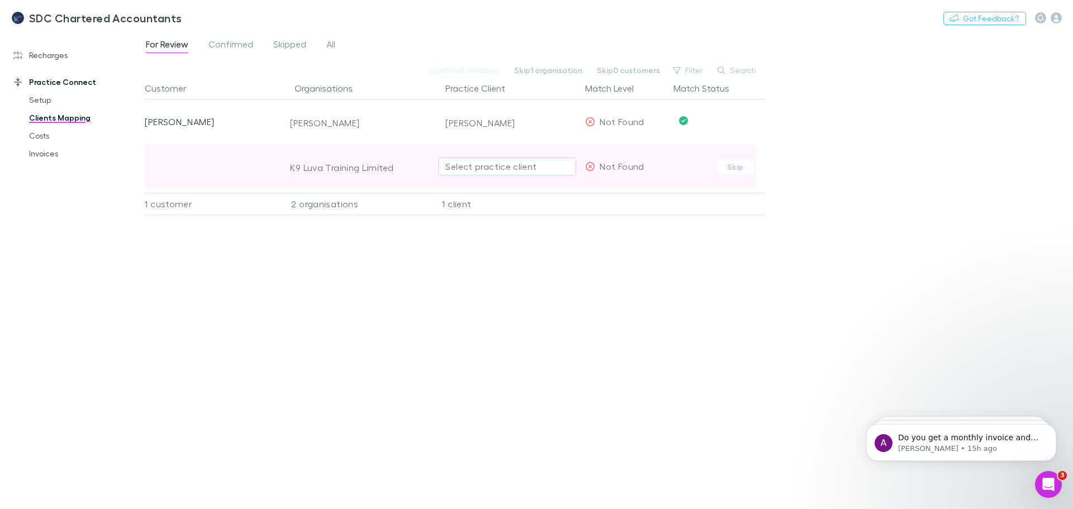
click at [483, 167] on div "Select practice client" at bounding box center [507, 166] width 124 height 13
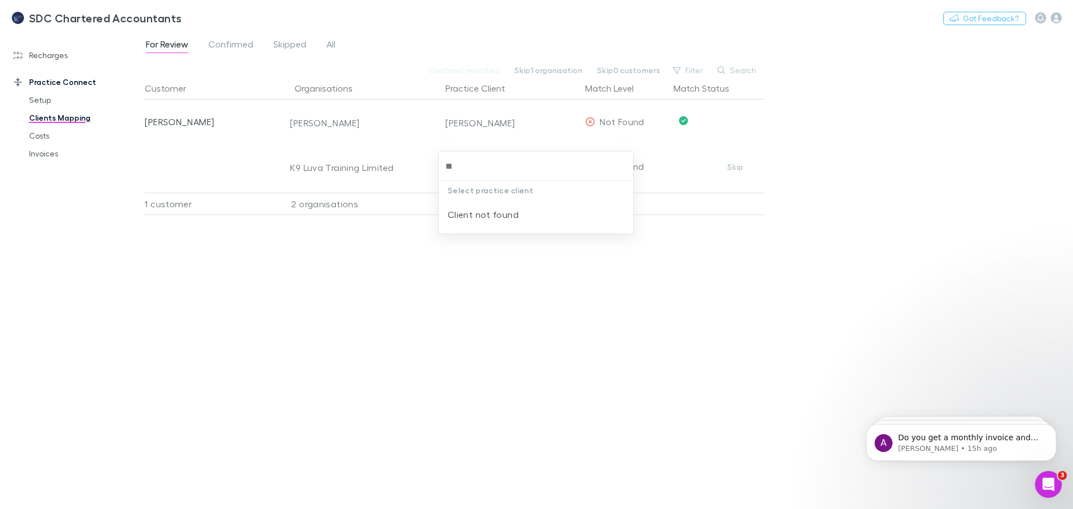
type input "**"
click at [410, 311] on div at bounding box center [536, 254] width 1073 height 509
click at [139, 167] on div "Recharges Setup Imports Charges Mapping Connections Billing Invoices Practice C…" at bounding box center [76, 267] width 153 height 464
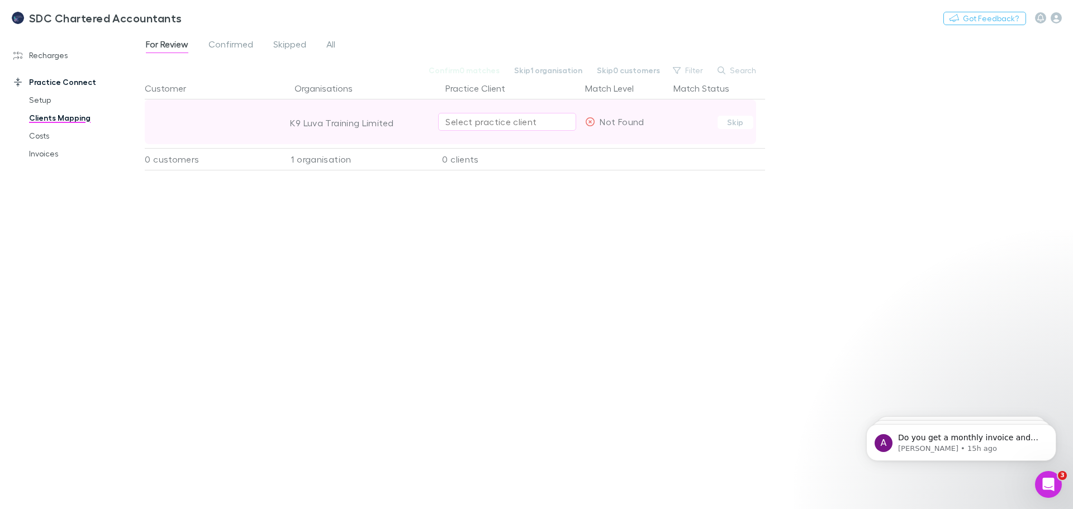
click at [476, 116] on div "Select practice client" at bounding box center [507, 121] width 124 height 13
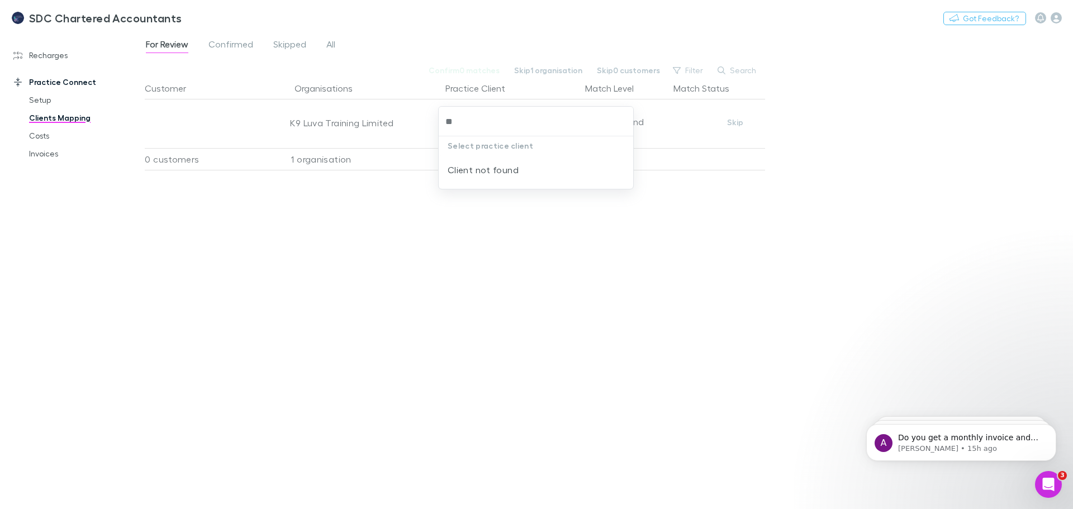
type input "**"
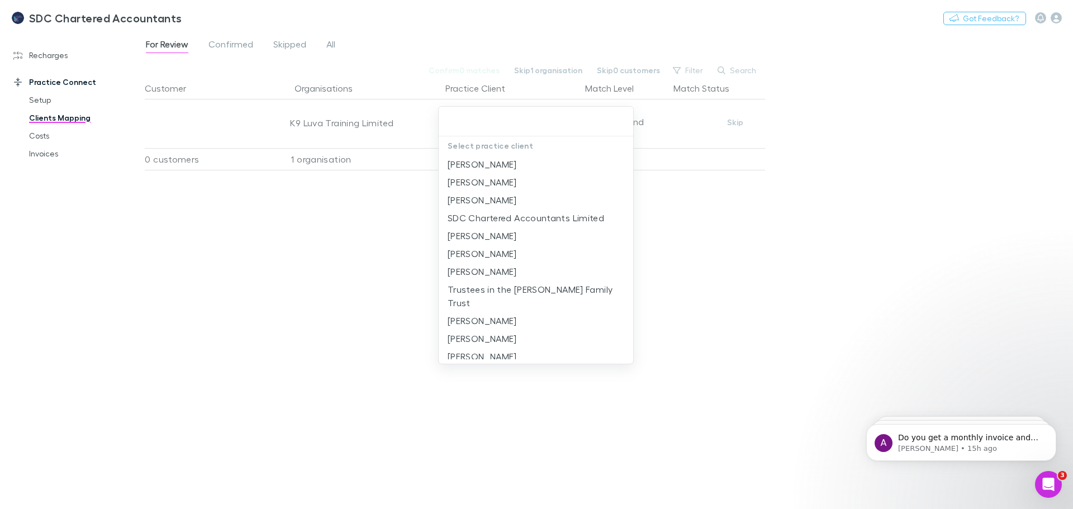
click at [288, 285] on div at bounding box center [536, 254] width 1073 height 509
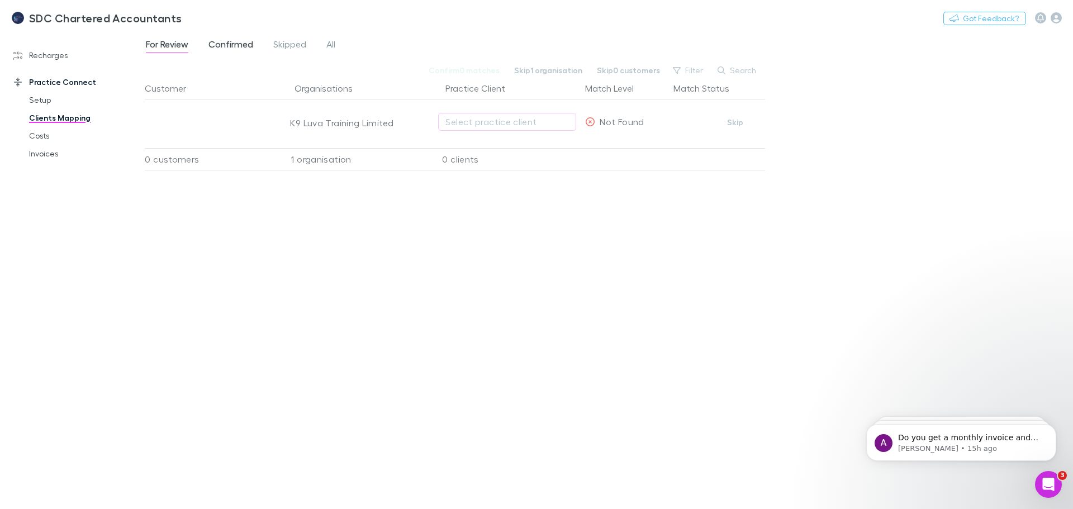
click at [234, 41] on span "Confirmed" at bounding box center [230, 46] width 45 height 15
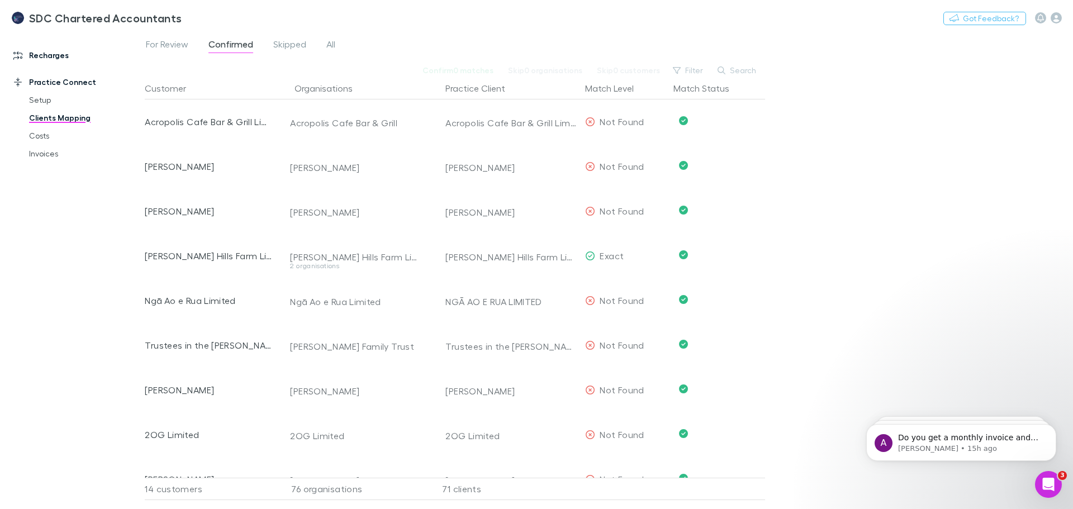
click at [40, 55] on link "Recharges" at bounding box center [76, 55] width 149 height 18
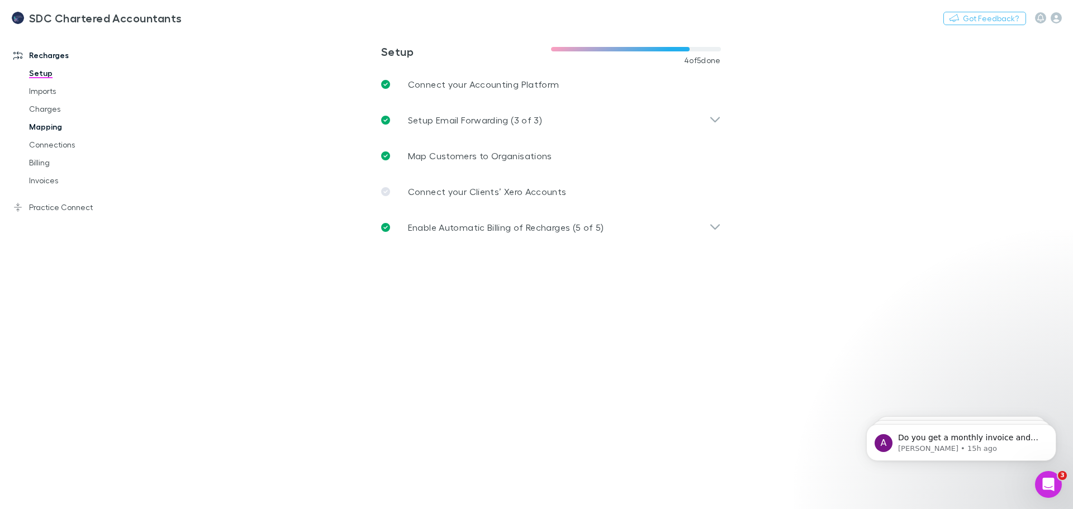
click at [49, 126] on link "Mapping" at bounding box center [84, 127] width 133 height 18
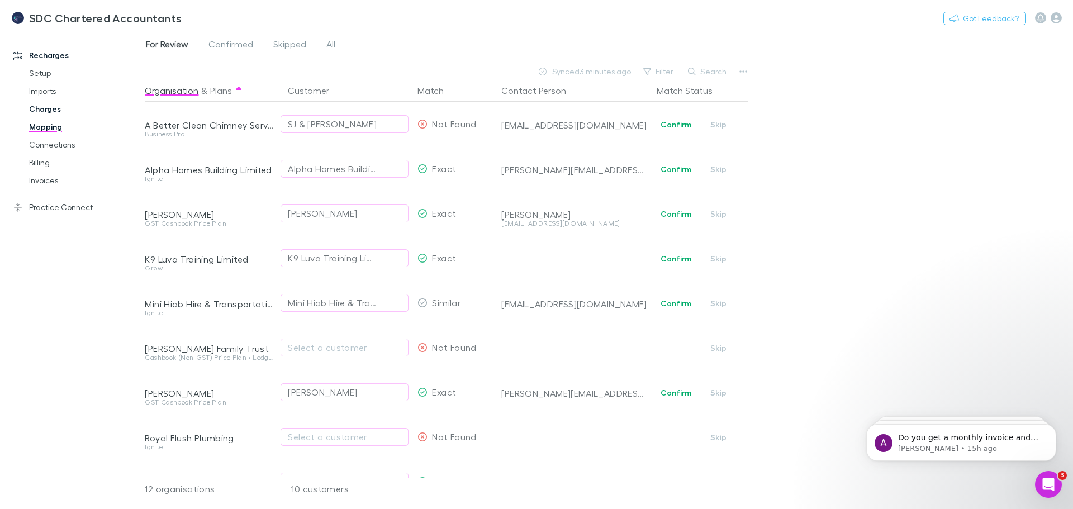
click at [44, 111] on link "Charges" at bounding box center [84, 109] width 133 height 18
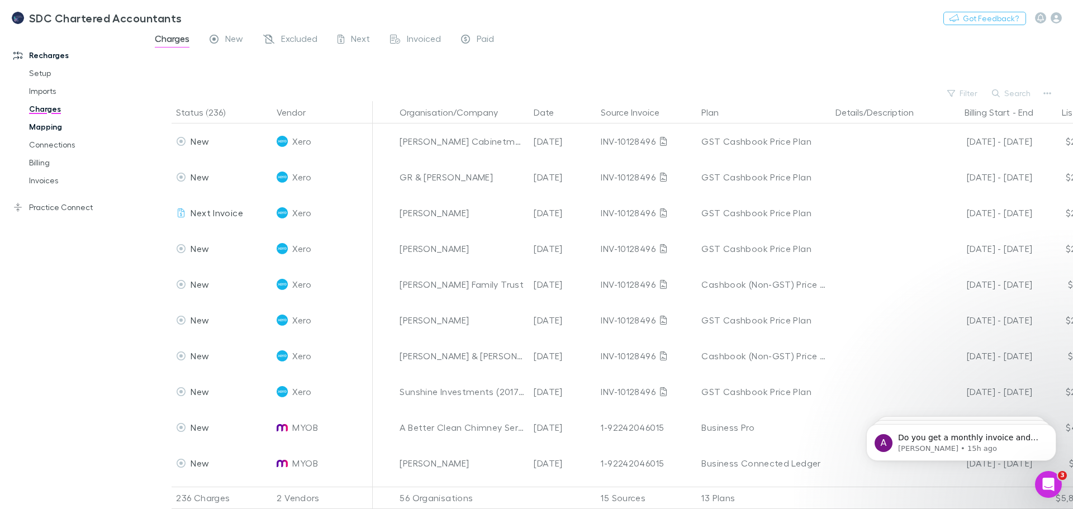
click at [41, 126] on link "Mapping" at bounding box center [84, 127] width 133 height 18
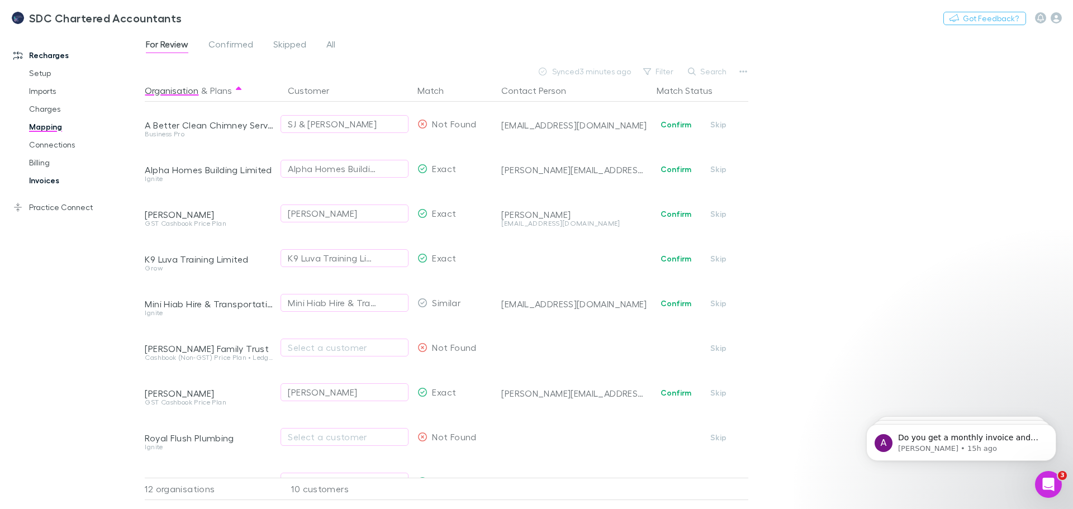
click at [43, 188] on link "Invoices" at bounding box center [84, 181] width 133 height 18
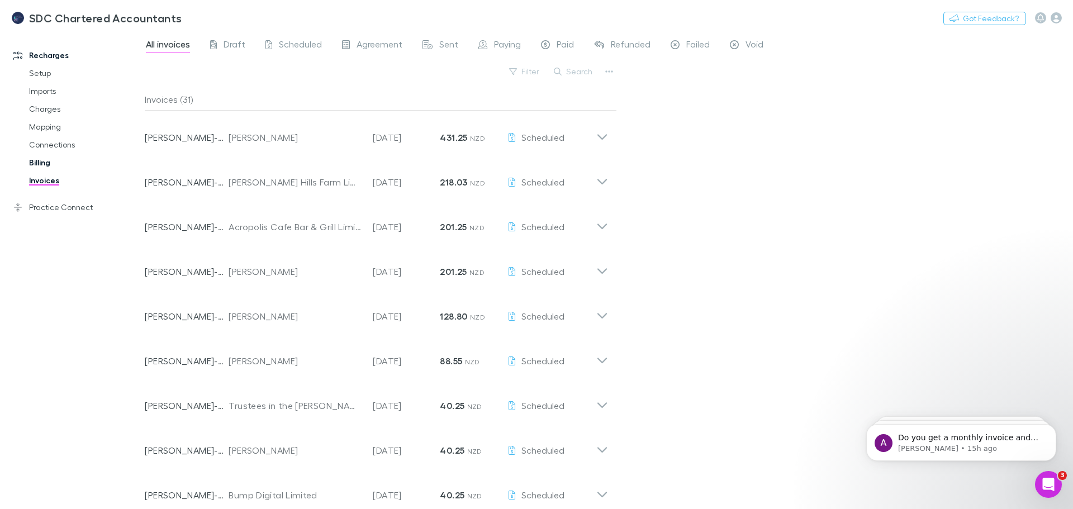
click at [40, 162] on link "Billing" at bounding box center [84, 163] width 133 height 18
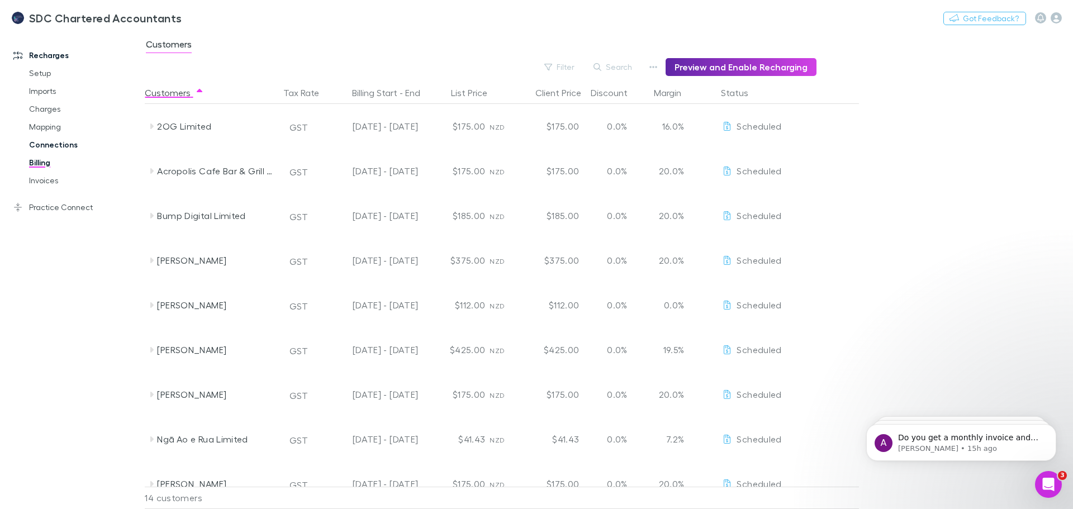
click at [45, 145] on link "Connections" at bounding box center [84, 145] width 133 height 18
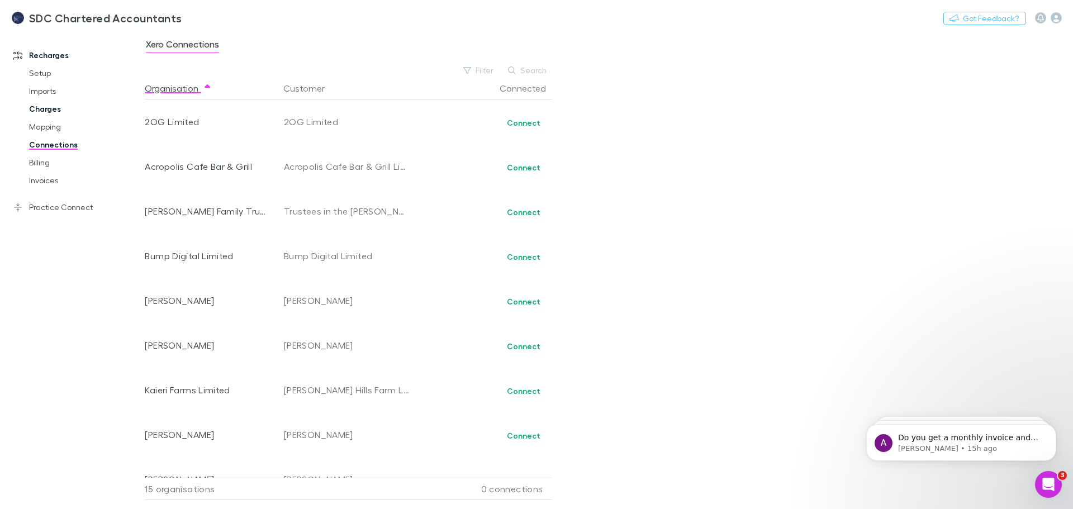
click at [44, 111] on link "Charges" at bounding box center [84, 109] width 133 height 18
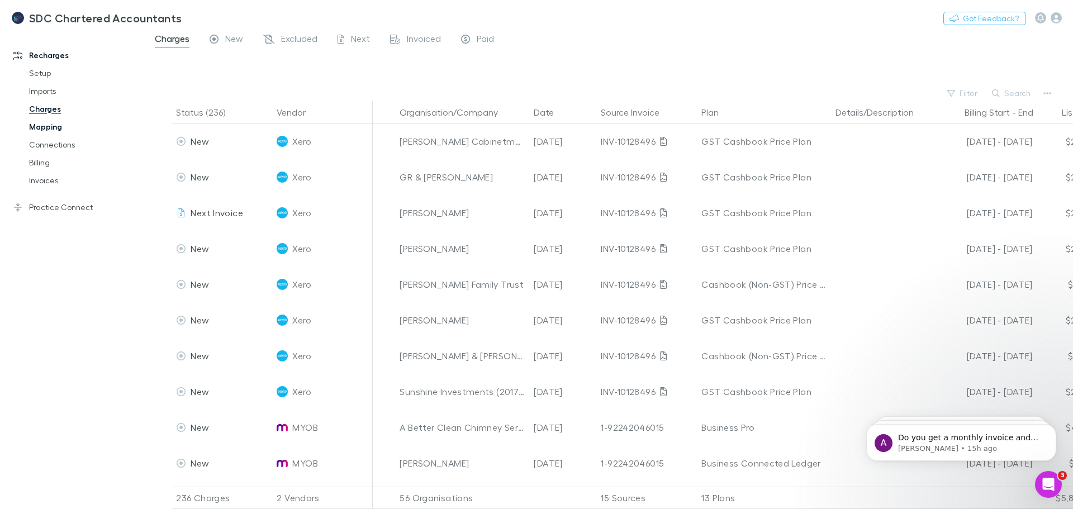
click at [46, 125] on link "Mapping" at bounding box center [84, 127] width 133 height 18
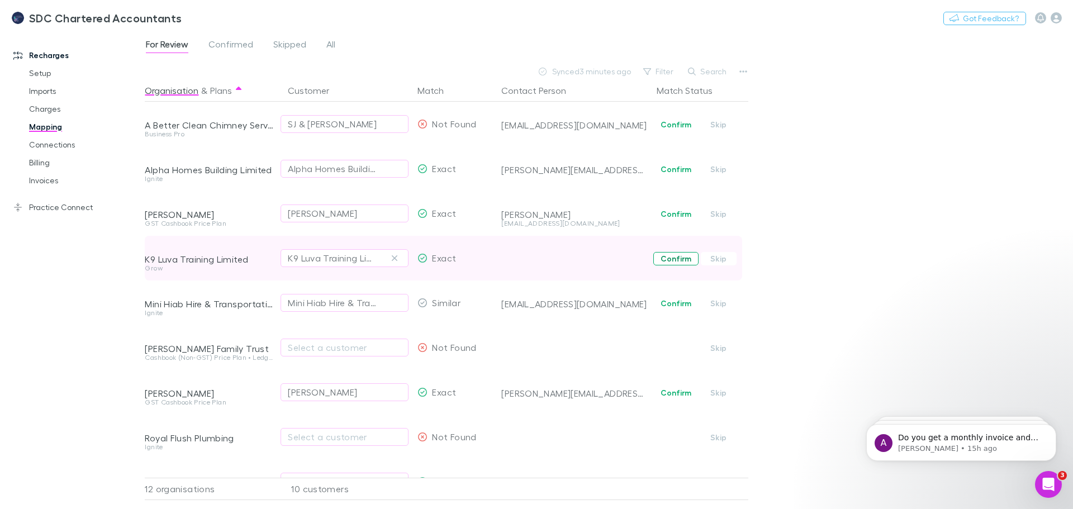
click at [680, 258] on button "Confirm" at bounding box center [675, 258] width 45 height 13
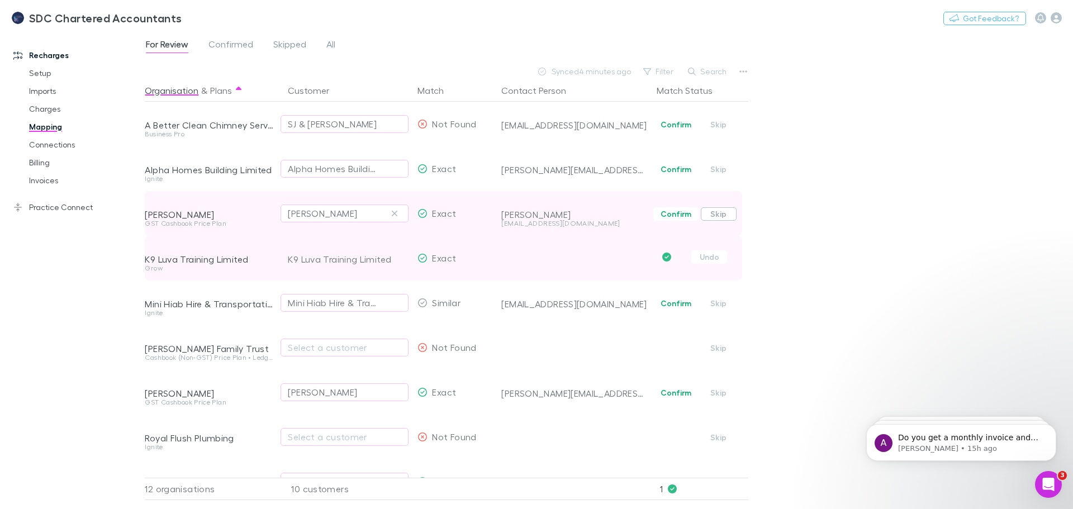
click at [722, 214] on button "Skip" at bounding box center [719, 213] width 36 height 13
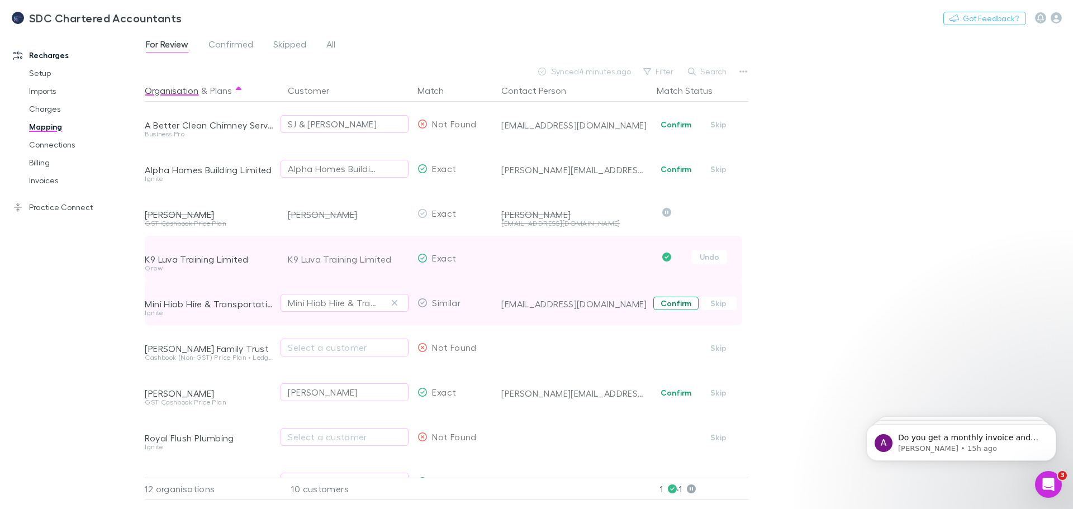
click at [664, 299] on button "Confirm" at bounding box center [675, 303] width 45 height 13
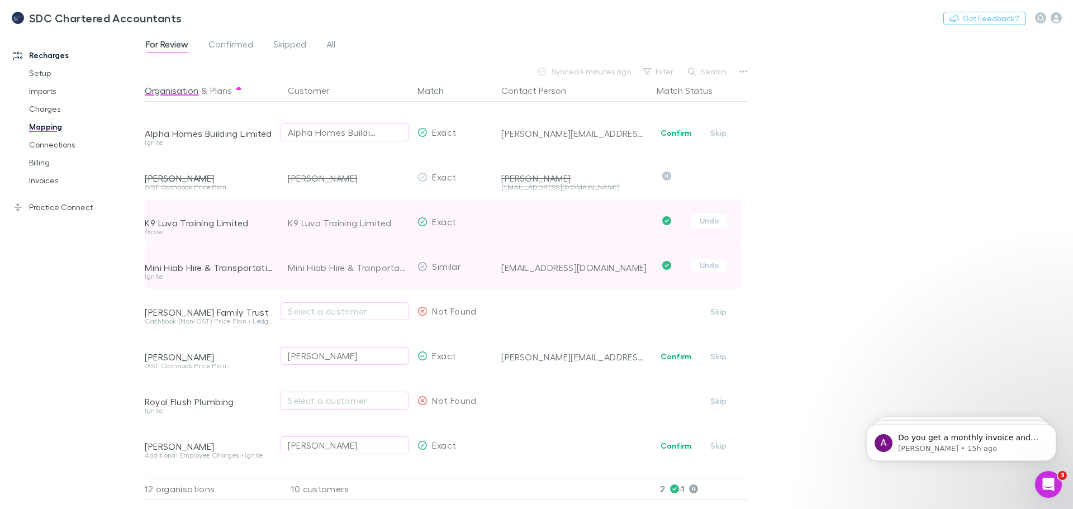
scroll to position [56, 0]
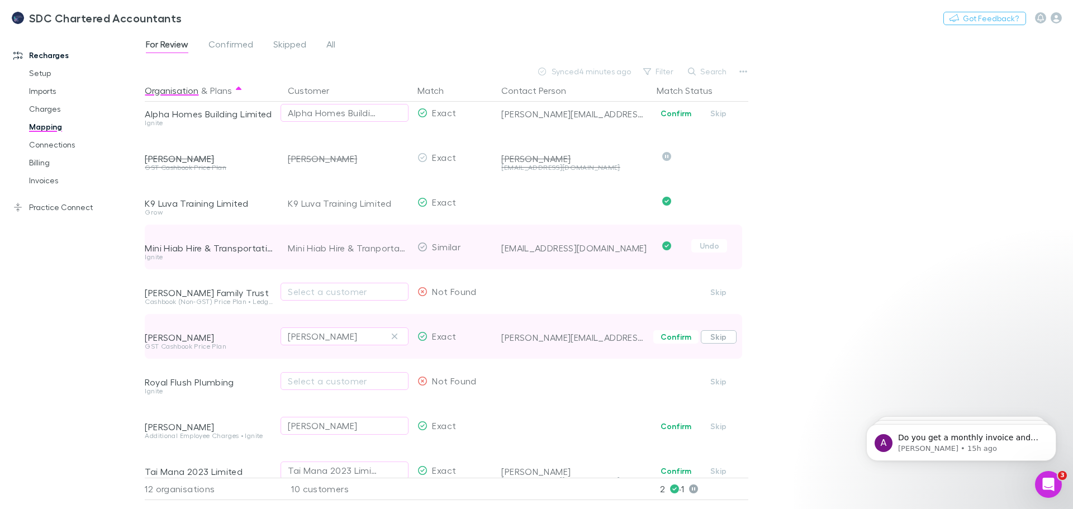
click at [714, 335] on button "Skip" at bounding box center [719, 336] width 36 height 13
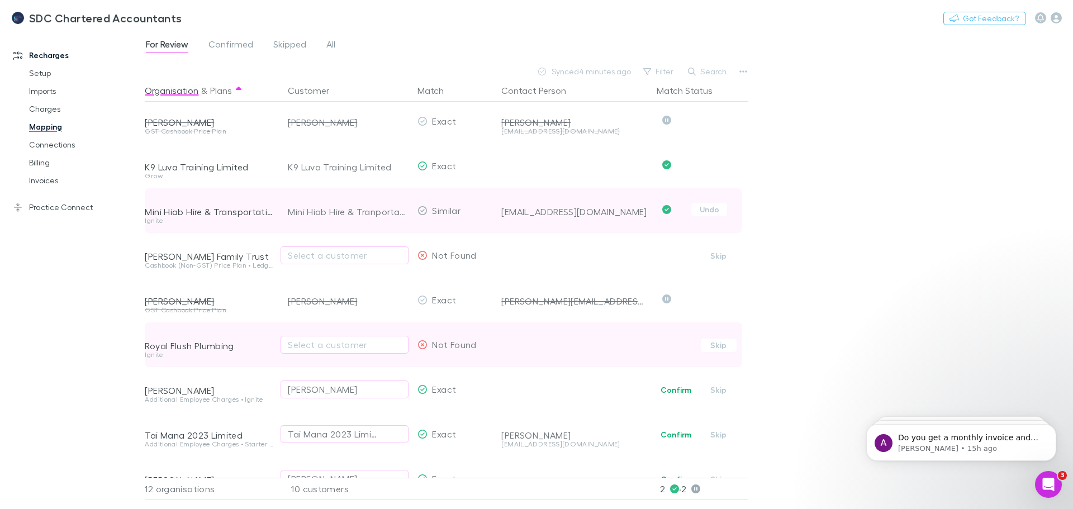
scroll to position [112, 0]
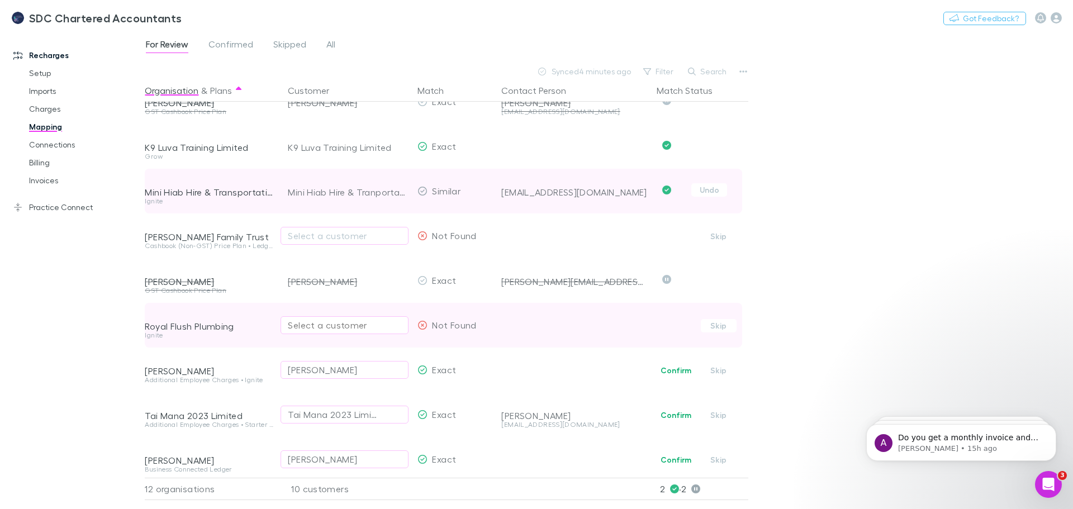
click at [381, 327] on div "Select a customer" at bounding box center [344, 325] width 113 height 13
type input "******"
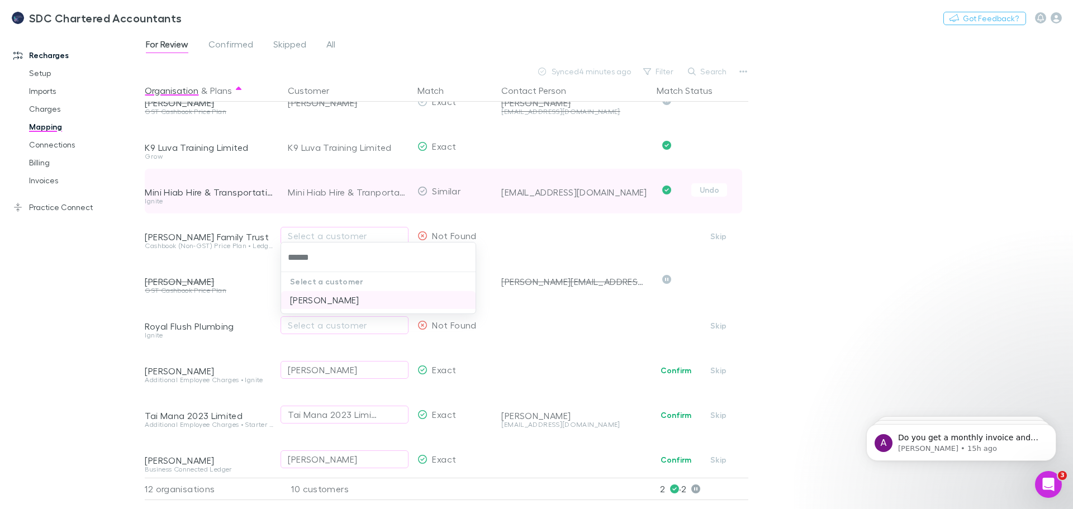
click at [354, 298] on li "[PERSON_NAME]" at bounding box center [378, 300] width 194 height 18
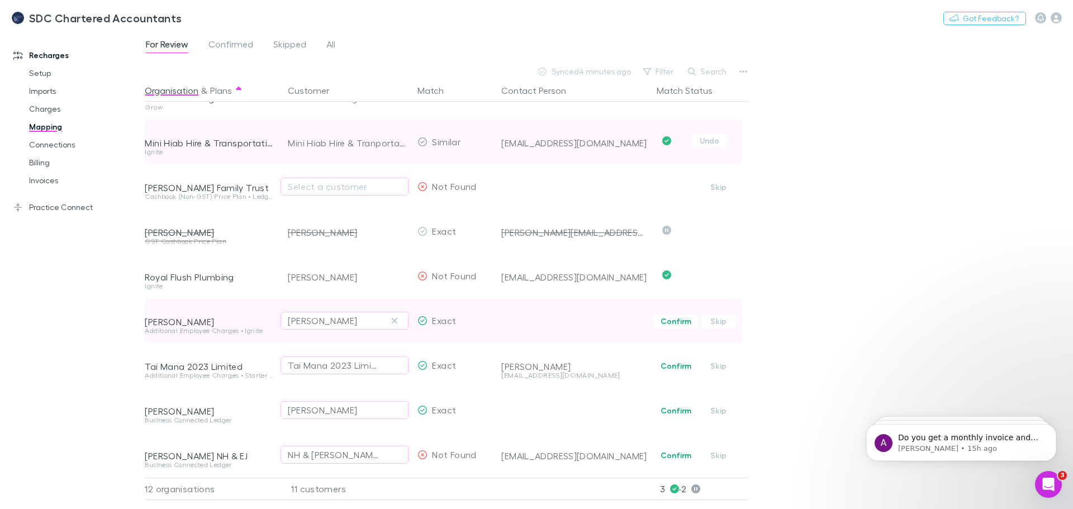
scroll to position [169, 0]
click at [720, 315] on button "Skip" at bounding box center [719, 321] width 36 height 13
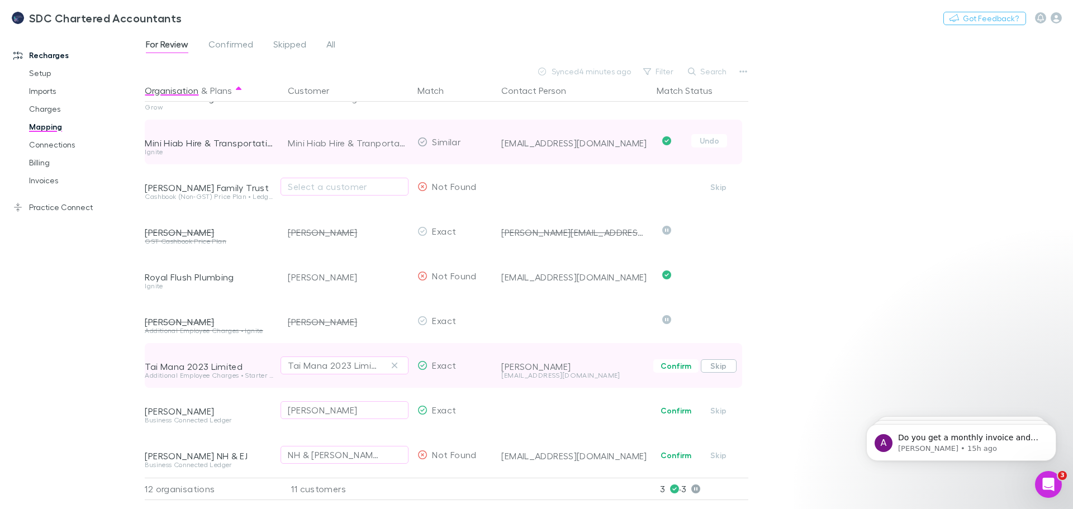
click at [722, 359] on button "Skip" at bounding box center [719, 365] width 36 height 13
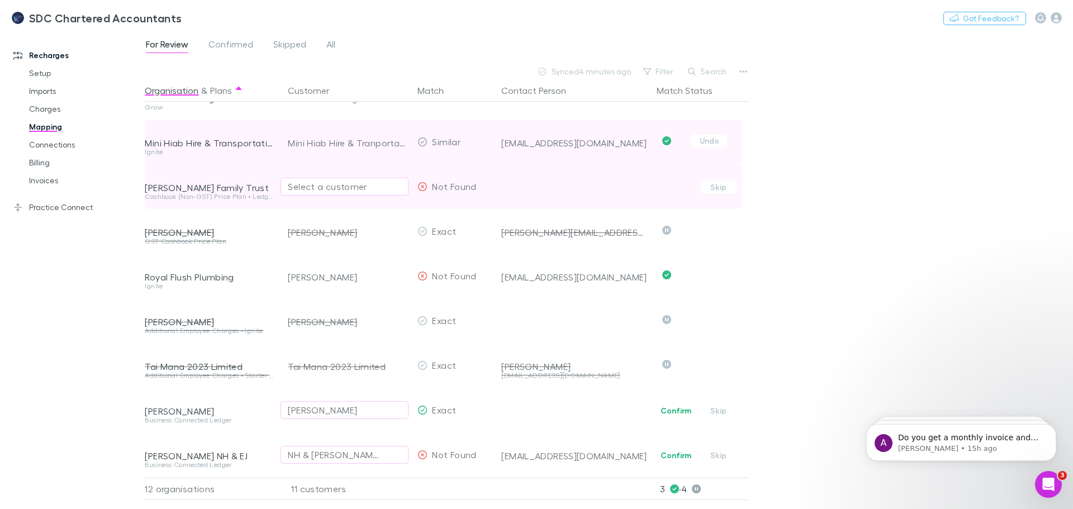
scroll to position [0, 0]
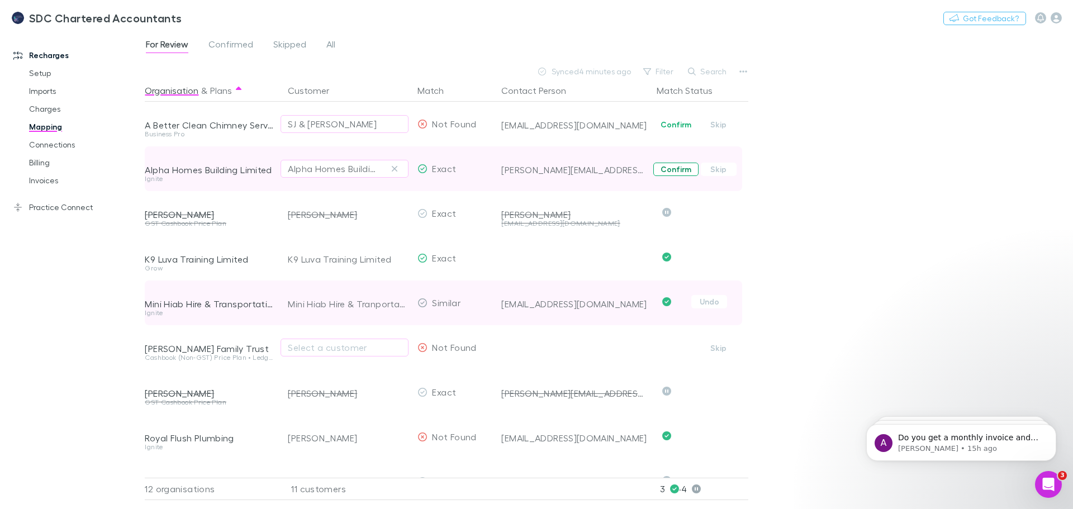
click at [670, 169] on button "Confirm" at bounding box center [675, 169] width 45 height 13
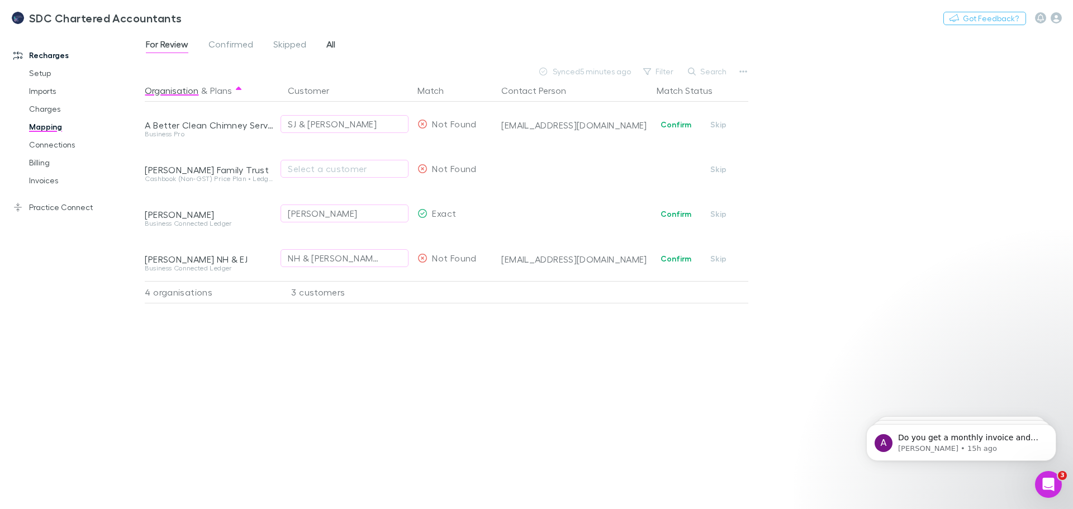
click at [327, 44] on span "All" at bounding box center [330, 46] width 9 height 15
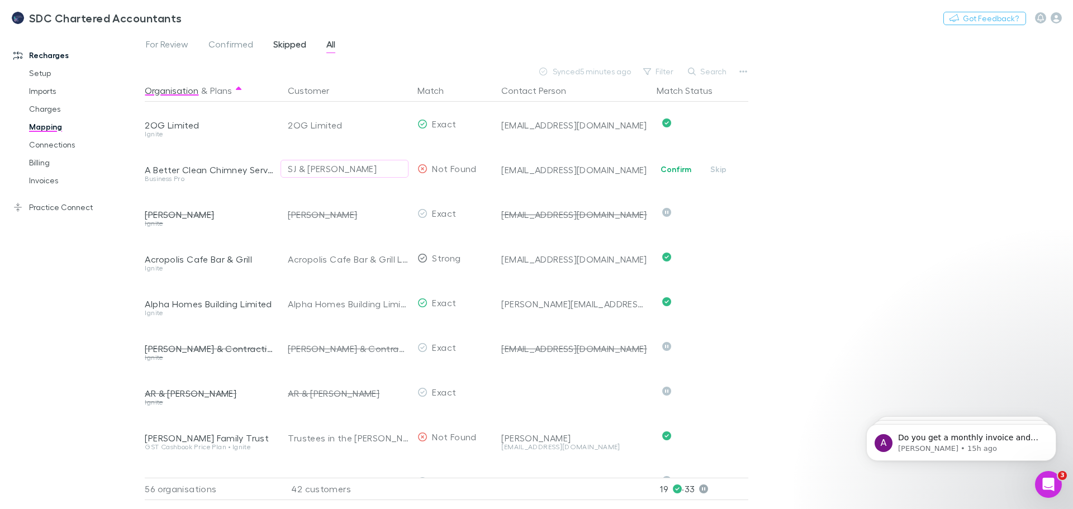
click at [296, 45] on span "Skipped" at bounding box center [289, 46] width 33 height 15
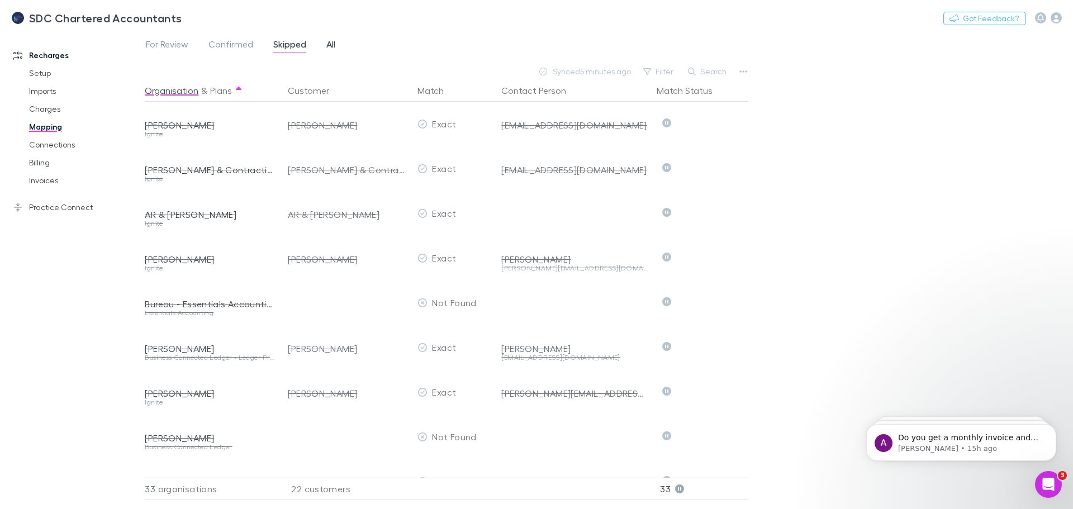
click at [333, 46] on span "All" at bounding box center [330, 46] width 9 height 15
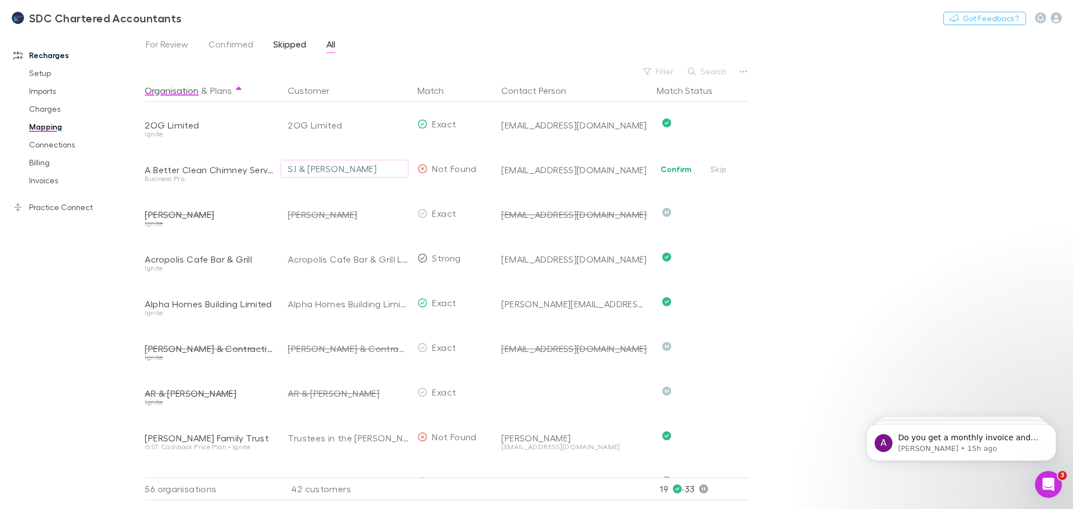
click at [278, 41] on span "Skipped" at bounding box center [289, 46] width 33 height 15
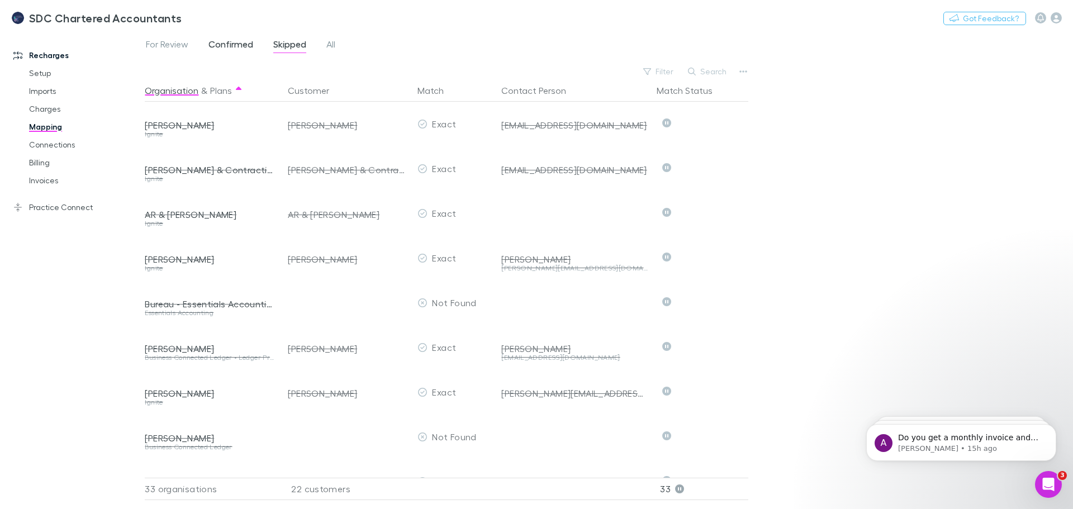
click at [233, 44] on span "Confirmed" at bounding box center [230, 46] width 45 height 15
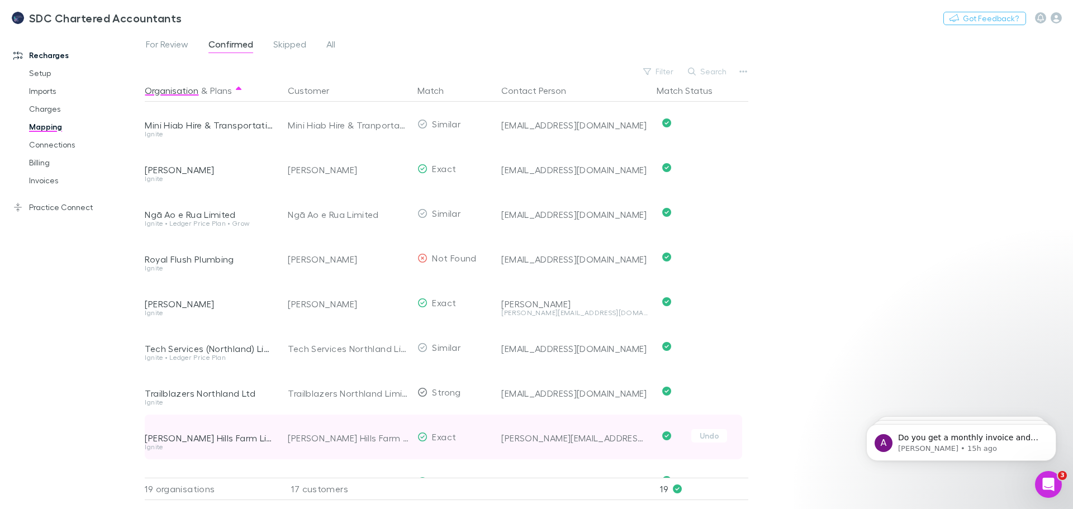
scroll to position [482, 0]
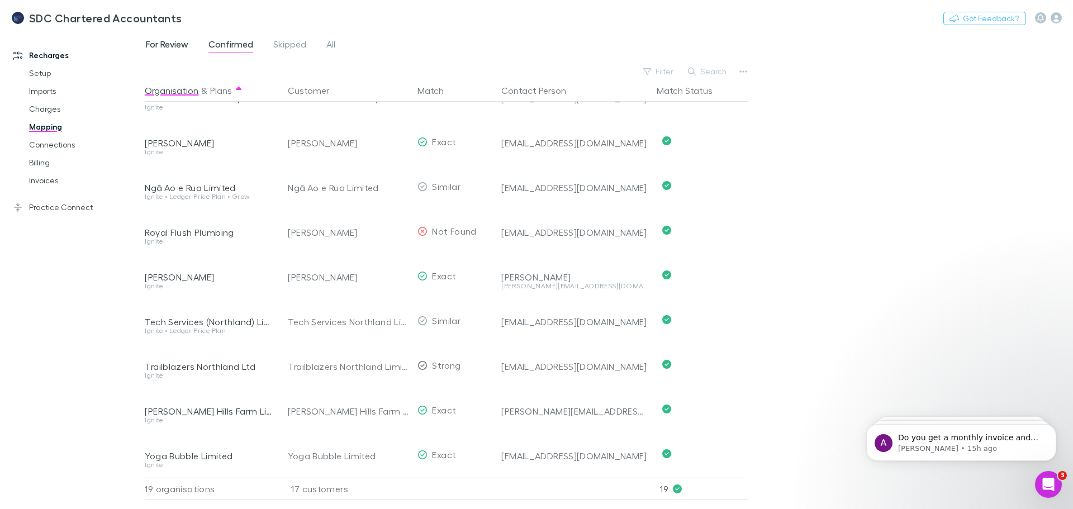
click at [170, 50] on span "For Review" at bounding box center [167, 46] width 42 height 15
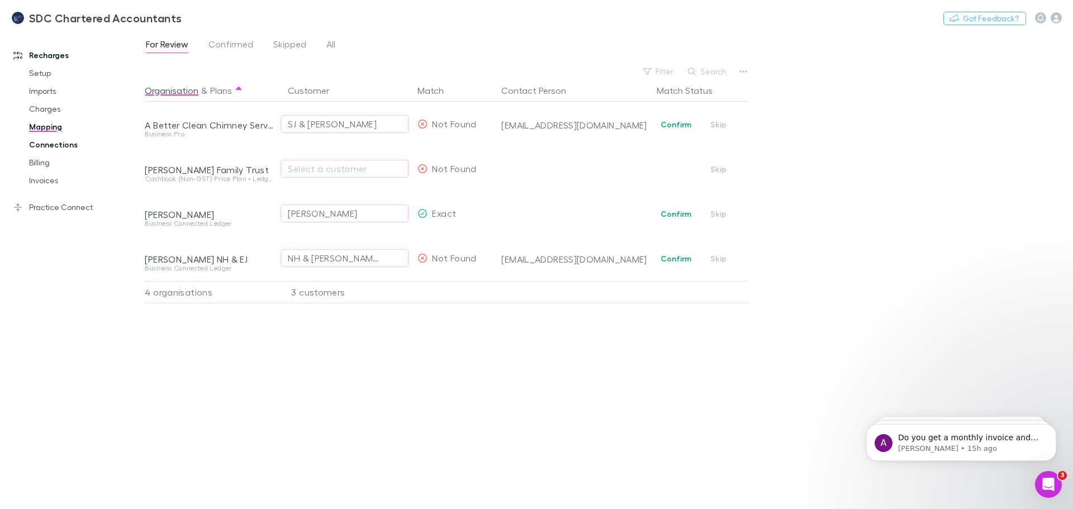
click at [59, 143] on link "Connections" at bounding box center [84, 145] width 133 height 18
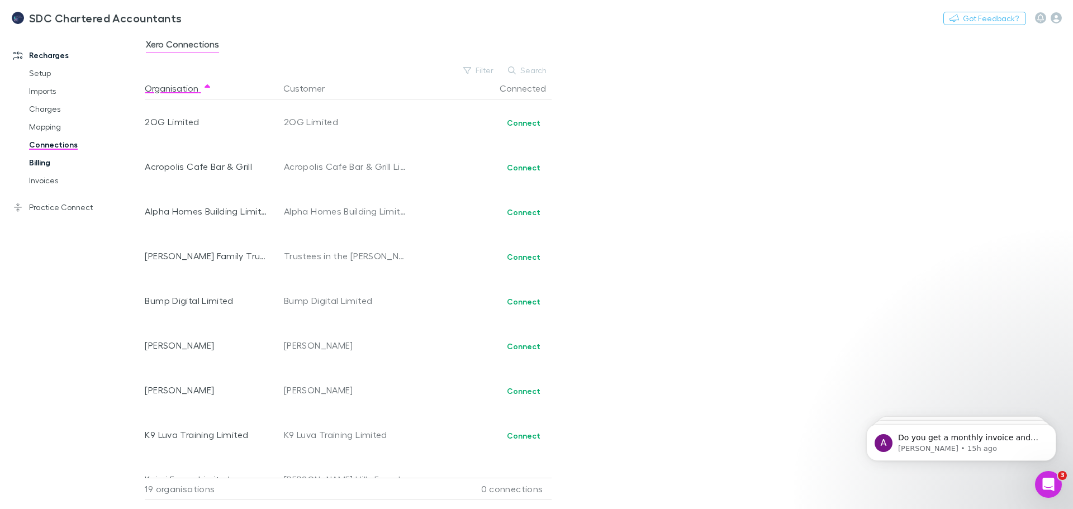
click at [45, 160] on link "Billing" at bounding box center [84, 163] width 133 height 18
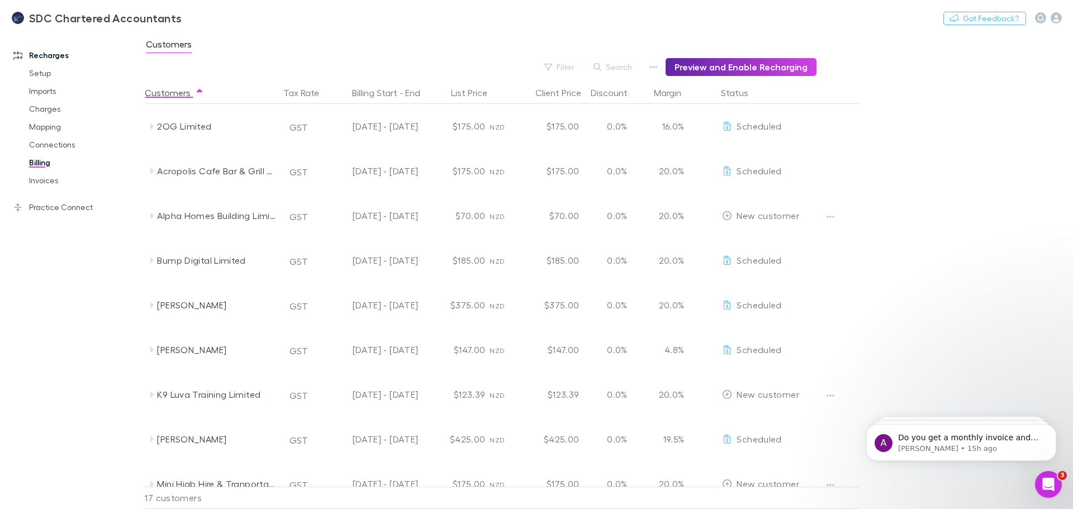
click at [39, 196] on div "Practice Connect Setup Clients Mapping Costs Invoices" at bounding box center [76, 202] width 149 height 27
click at [39, 207] on link "Practice Connect" at bounding box center [76, 207] width 149 height 18
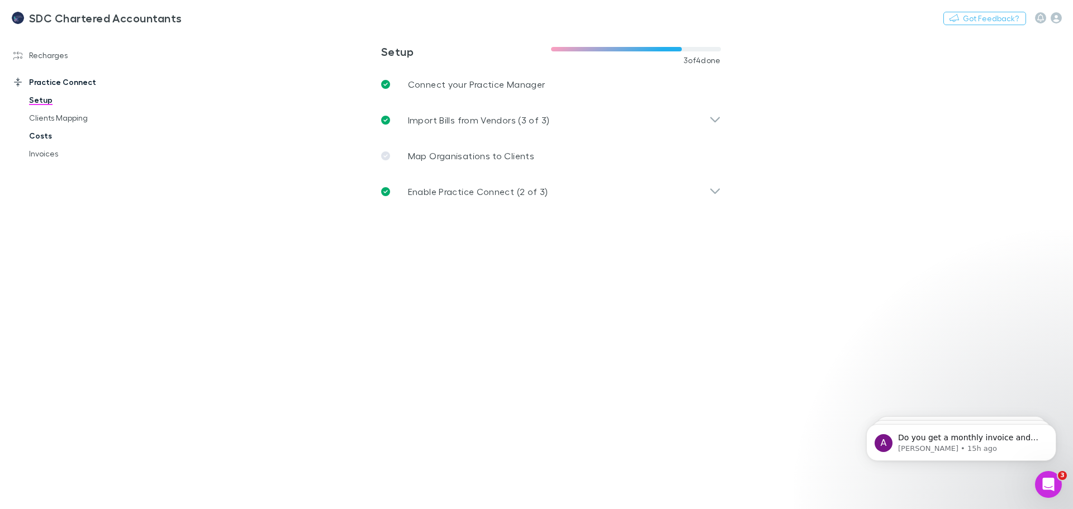
click at [36, 127] on link "Costs" at bounding box center [84, 136] width 133 height 18
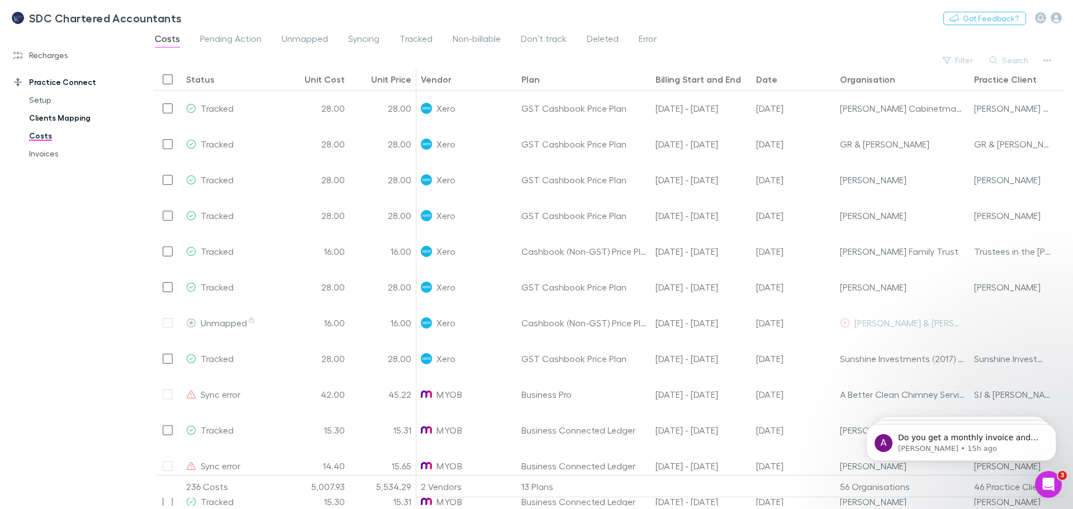
click at [43, 118] on link "Clients Mapping" at bounding box center [84, 118] width 133 height 18
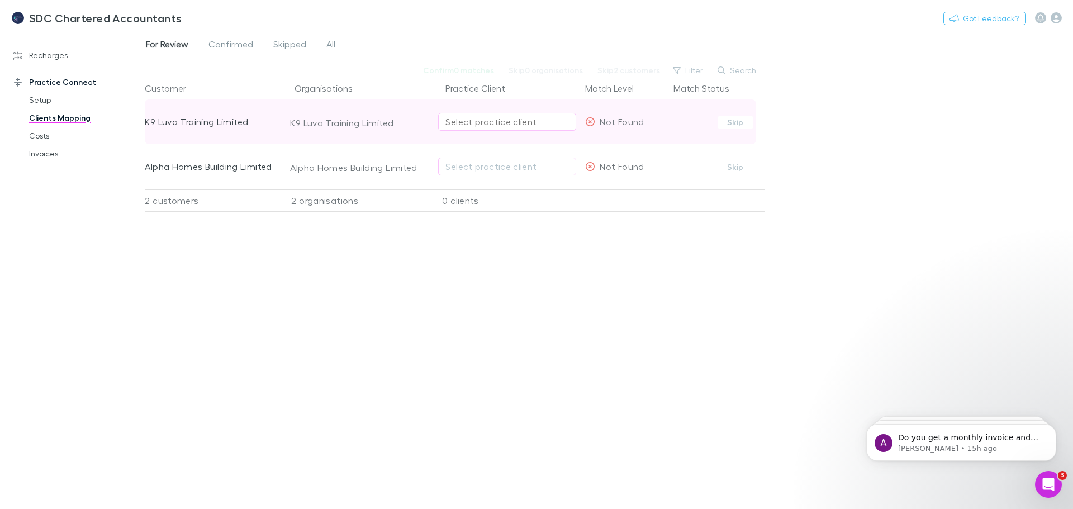
click at [477, 121] on div "Select practice client" at bounding box center [507, 121] width 124 height 13
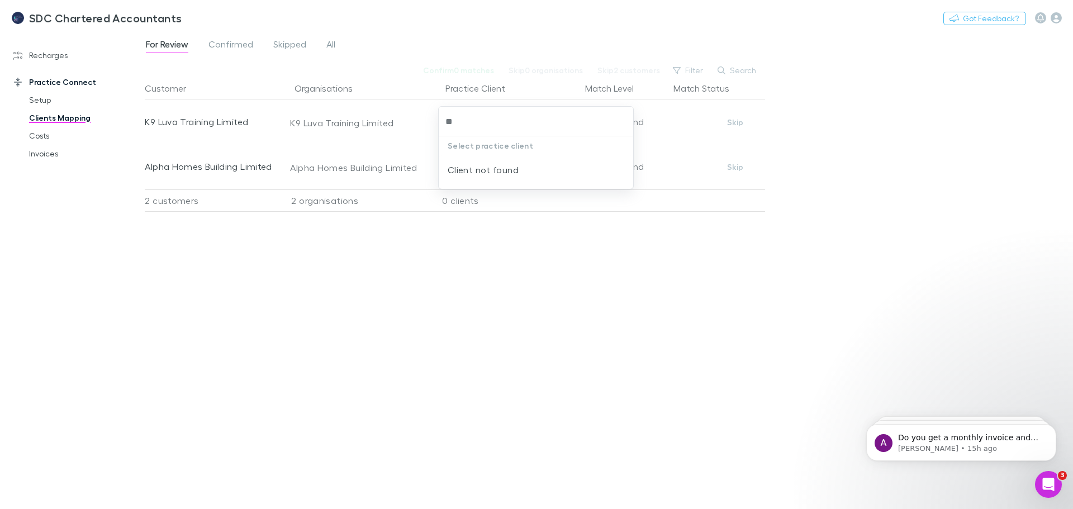
type input "**"
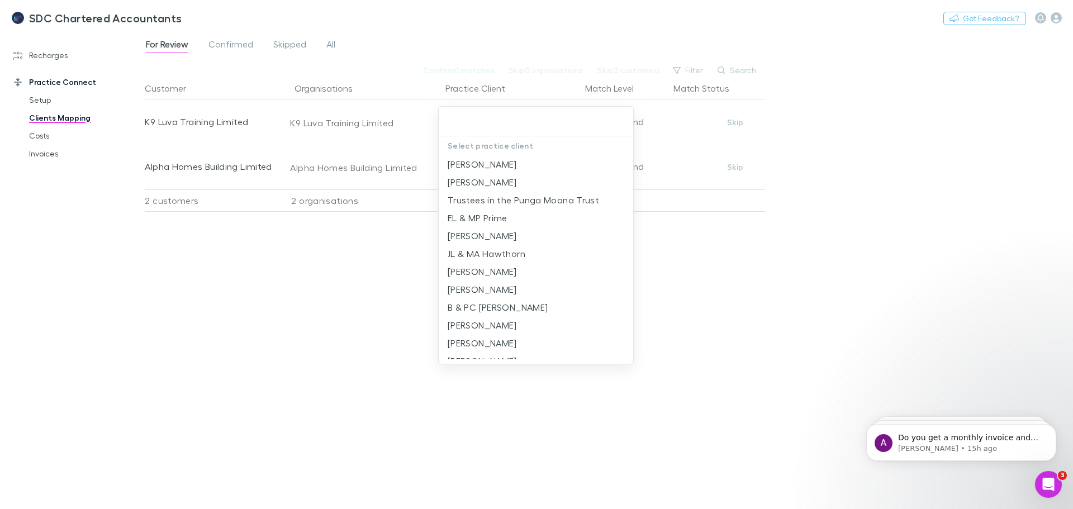
click at [531, 320] on div "Select practice client Negri, Patrick Brian Vickers Trustees in the Punga Moana…" at bounding box center [536, 254] width 1073 height 509
click at [304, 326] on div at bounding box center [536, 254] width 1073 height 509
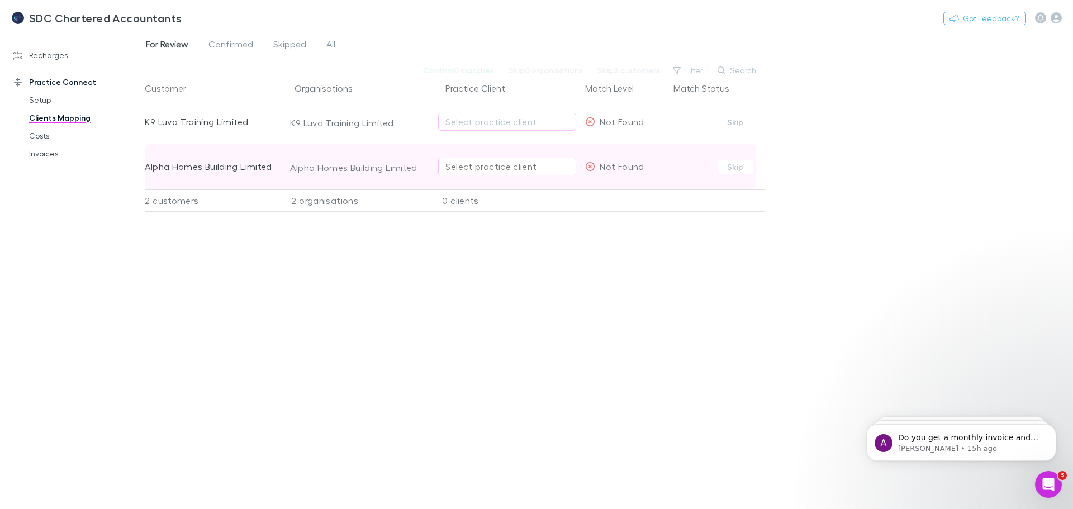
click at [468, 168] on div "Select practice client" at bounding box center [507, 166] width 124 height 13
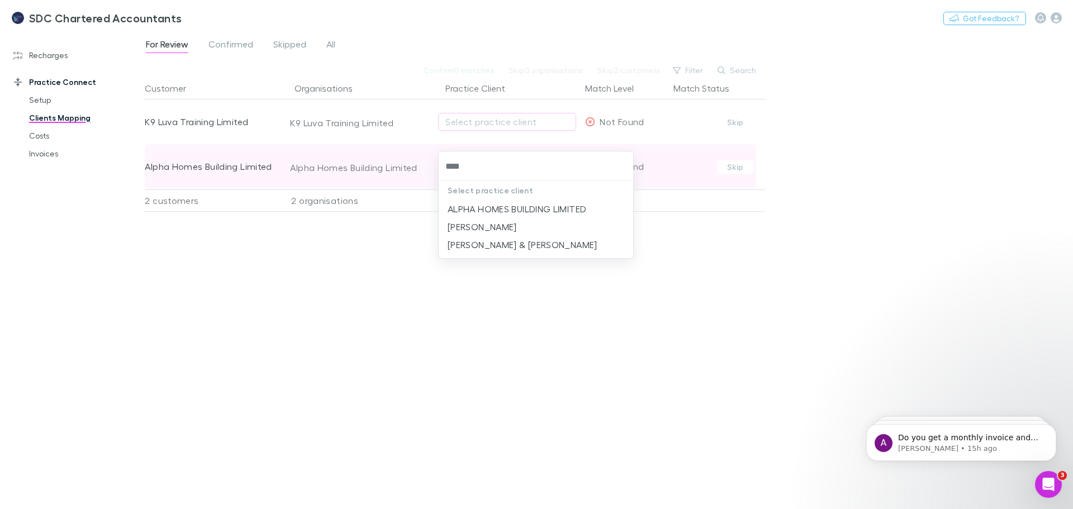
type input "*****"
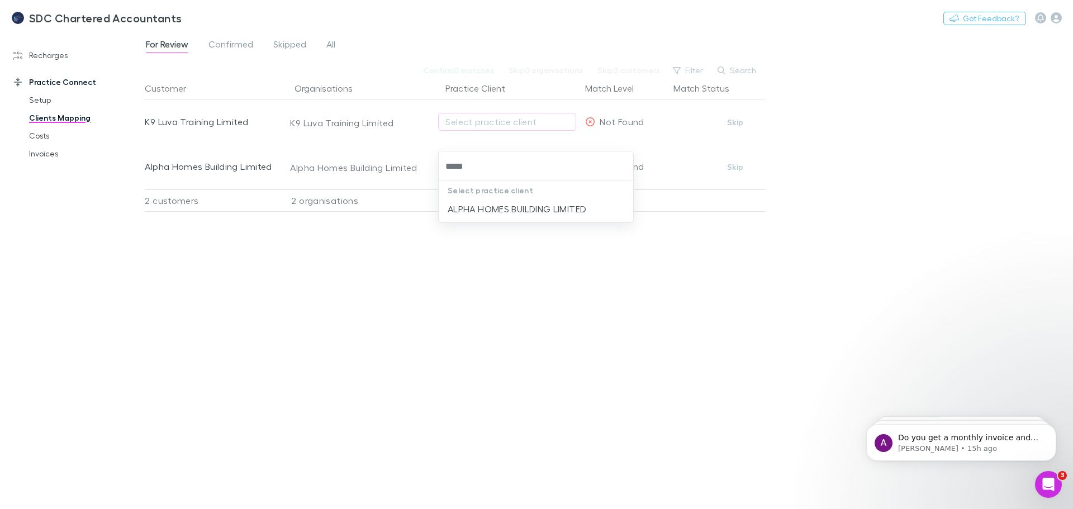
click at [512, 209] on li "ALPHA HOMES BUILDING LIMITED" at bounding box center [536, 209] width 194 height 18
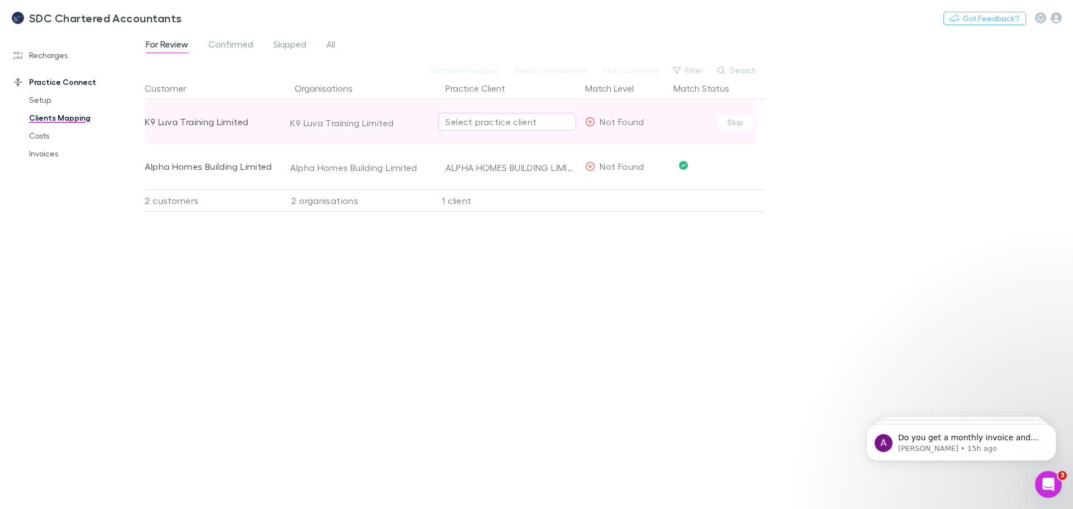
click at [488, 113] on button "Select practice client" at bounding box center [507, 122] width 138 height 18
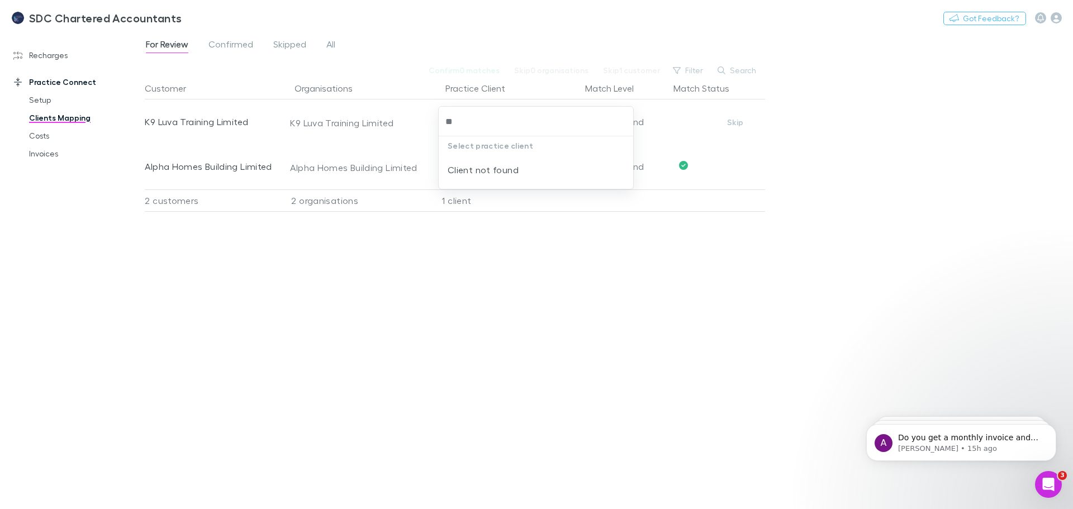
type input "**"
type input "*"
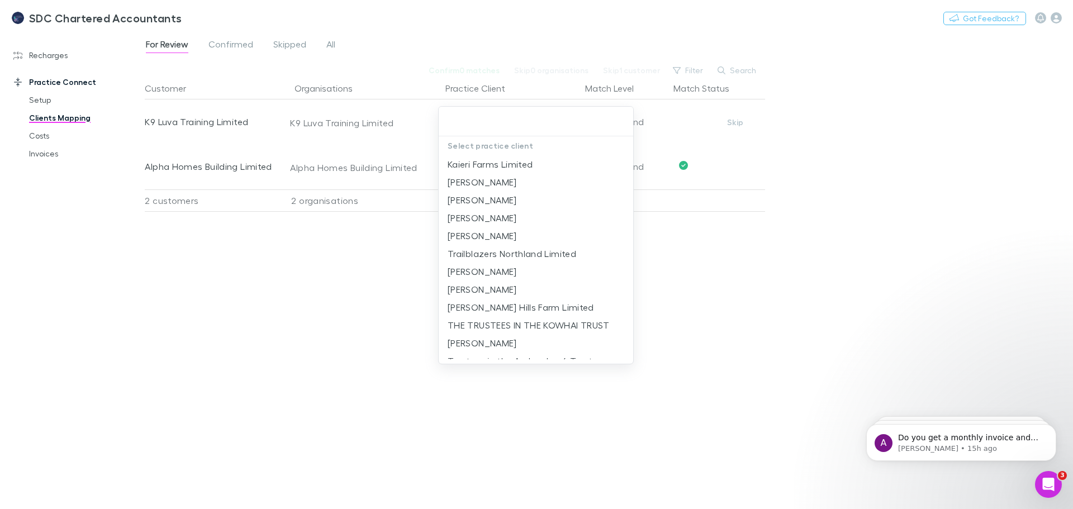
click at [318, 273] on div at bounding box center [536, 254] width 1073 height 509
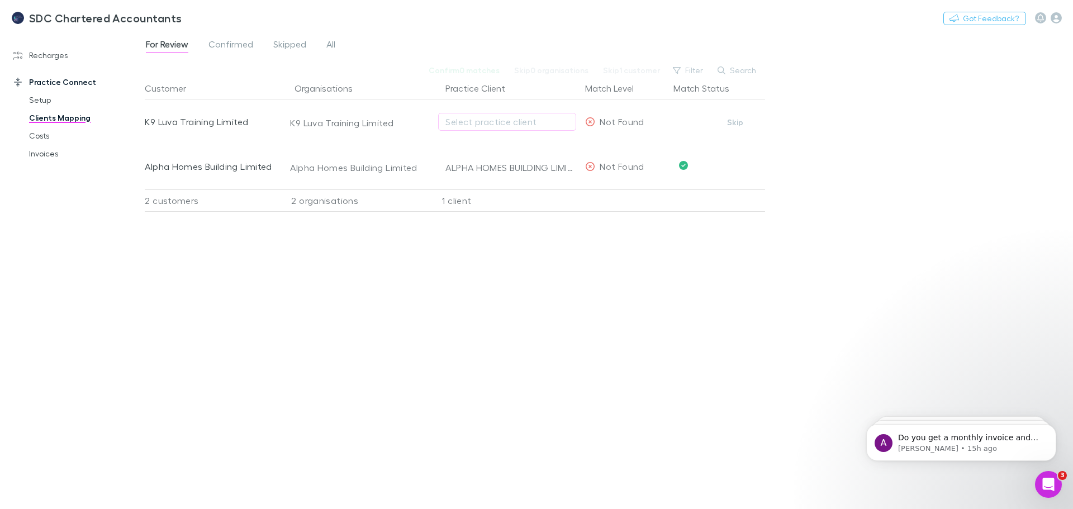
click at [538, 303] on div "Customer Organisations Practice Client Match Level Match Status K9 Luva Trainin…" at bounding box center [455, 288] width 620 height 423
click at [1053, 17] on icon "button" at bounding box center [1056, 17] width 11 height 11
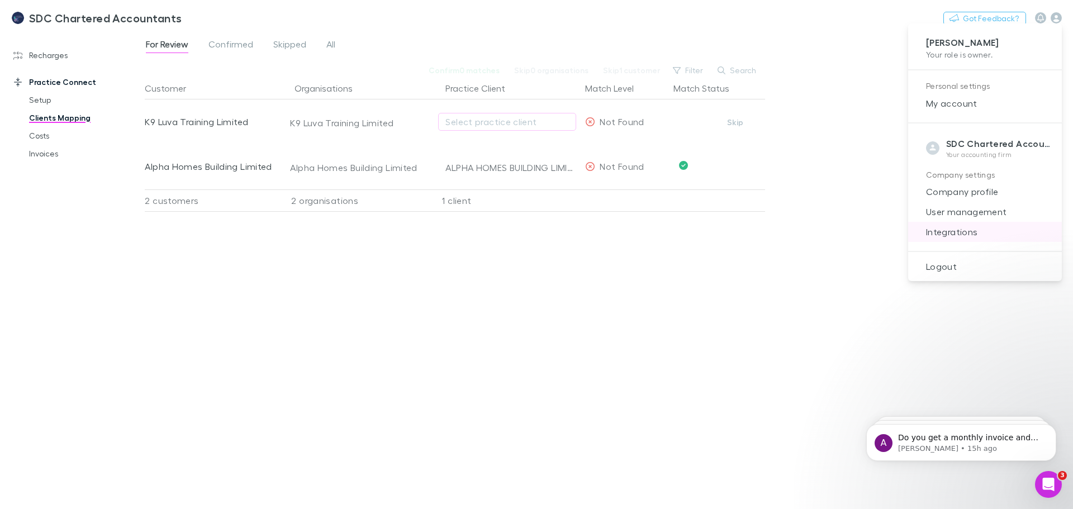
drag, startPoint x: 956, startPoint y: 231, endPoint x: 994, endPoint y: 231, distance: 37.4
click at [994, 231] on span "Integrations" at bounding box center [985, 231] width 136 height 13
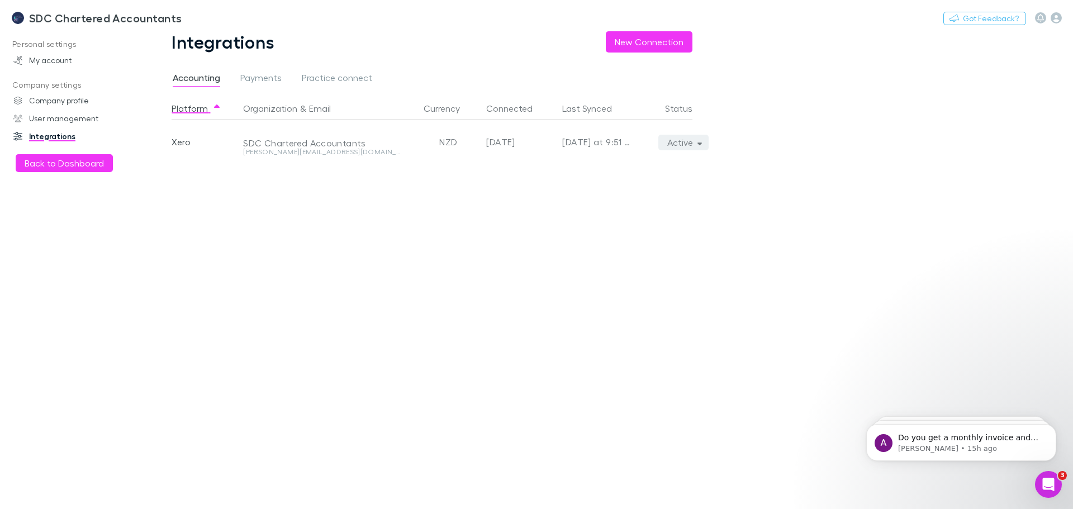
click at [696, 143] on button "Active" at bounding box center [683, 143] width 51 height 16
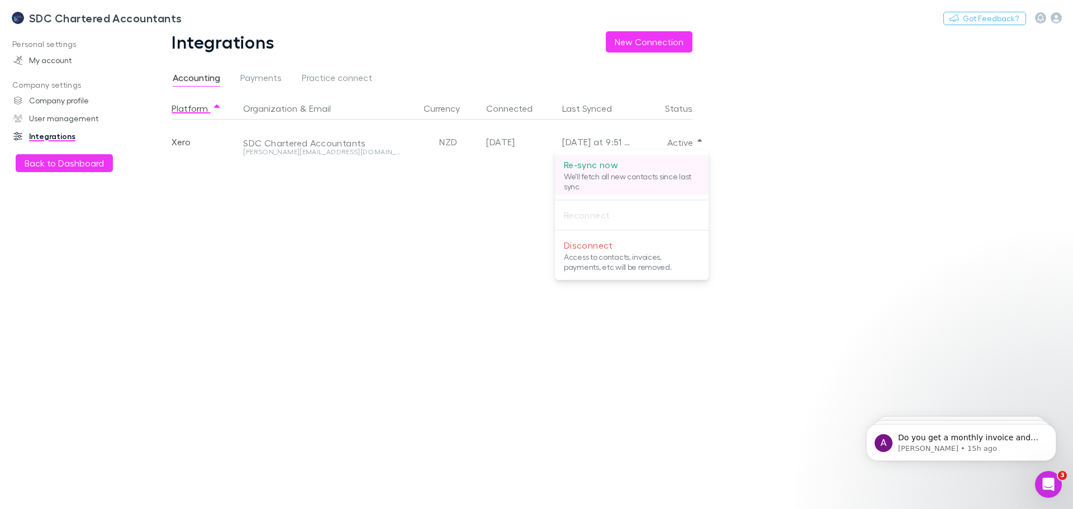
click at [599, 164] on p "Re-sync now" at bounding box center [632, 164] width 136 height 13
click at [775, 131] on div at bounding box center [536, 254] width 1073 height 509
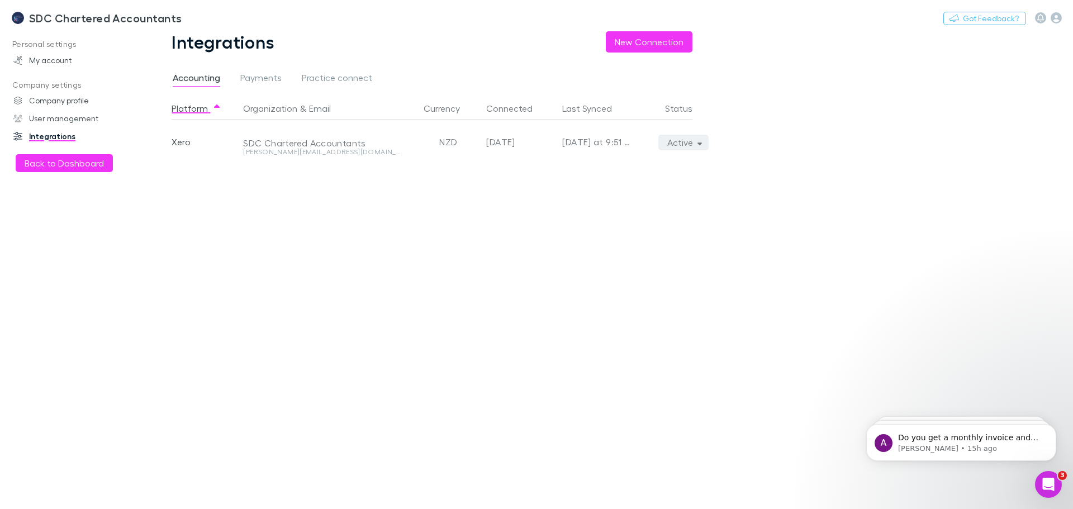
click at [699, 140] on icon "button" at bounding box center [699, 143] width 5 height 8
click at [781, 129] on div at bounding box center [536, 254] width 1073 height 509
click at [314, 75] on span "Practice connect" at bounding box center [337, 79] width 70 height 15
click at [700, 143] on icon "button" at bounding box center [699, 144] width 5 height 3
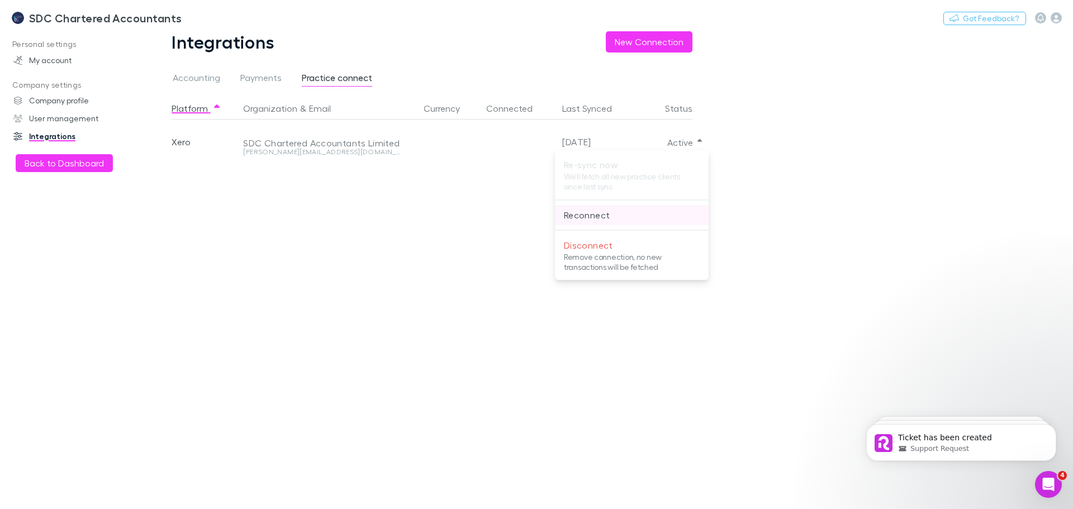
click at [591, 212] on p "Reconnect" at bounding box center [632, 214] width 136 height 13
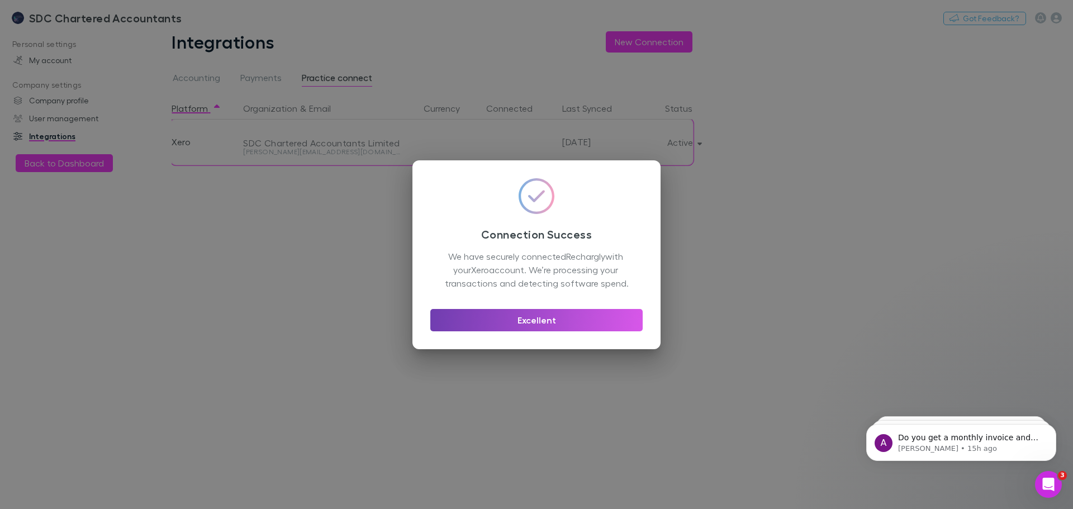
click at [492, 318] on button "Excellent" at bounding box center [536, 320] width 212 height 22
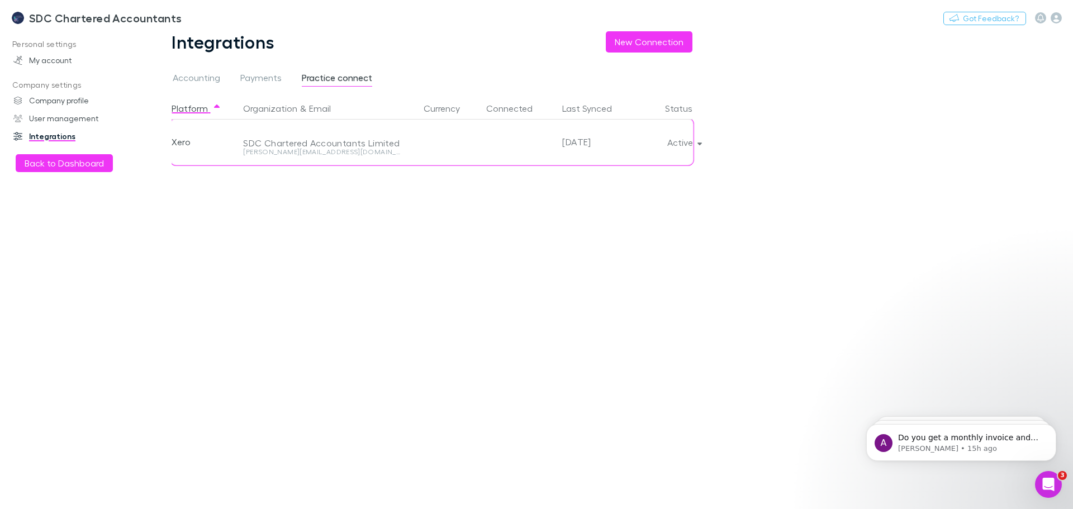
click at [511, 284] on div "Platform Organization & Email Currency Connected Last Synced Status Xero SDC Ch…" at bounding box center [441, 303] width 539 height 412
click at [704, 142] on button "Active" at bounding box center [683, 143] width 51 height 16
click at [387, 343] on div at bounding box center [536, 254] width 1073 height 509
click at [420, 301] on div "Re-sync now We'll fetch all new practice clients since last sync Reconnect Disc…" at bounding box center [536, 254] width 1073 height 509
click at [694, 146] on button "Active" at bounding box center [683, 143] width 51 height 16
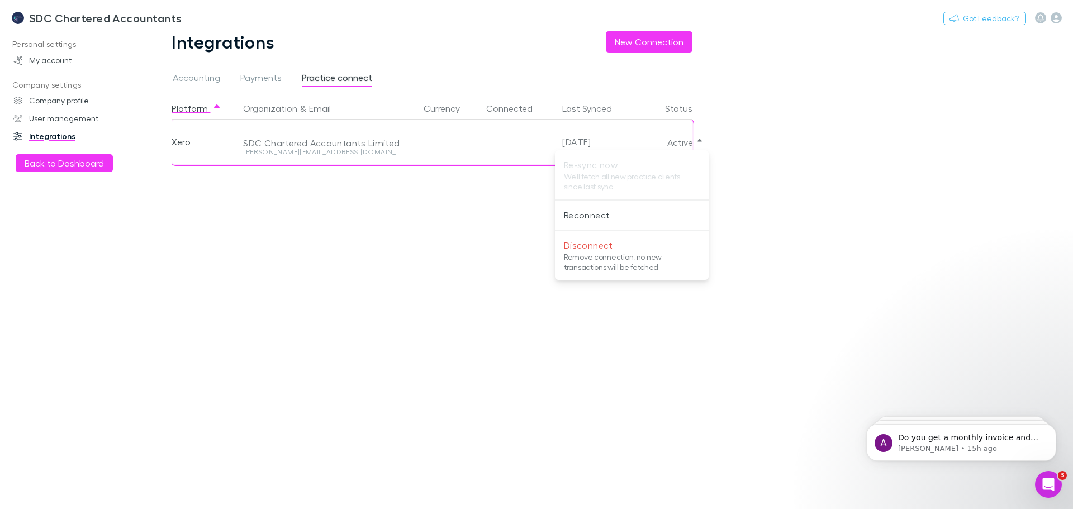
click at [739, 165] on div at bounding box center [536, 254] width 1073 height 509
click at [564, 243] on div "Platform Organization & Email Currency Connected Last Synced Status Xero SDC Ch…" at bounding box center [441, 303] width 539 height 412
click at [697, 150] on div "Platform Organization & Email Currency Connected Last Synced Status Xero SDC Ch…" at bounding box center [441, 303] width 539 height 412
click at [699, 146] on icon "button" at bounding box center [699, 143] width 5 height 8
drag, startPoint x: 487, startPoint y: 192, endPoint x: 810, endPoint y: 182, distance: 323.2
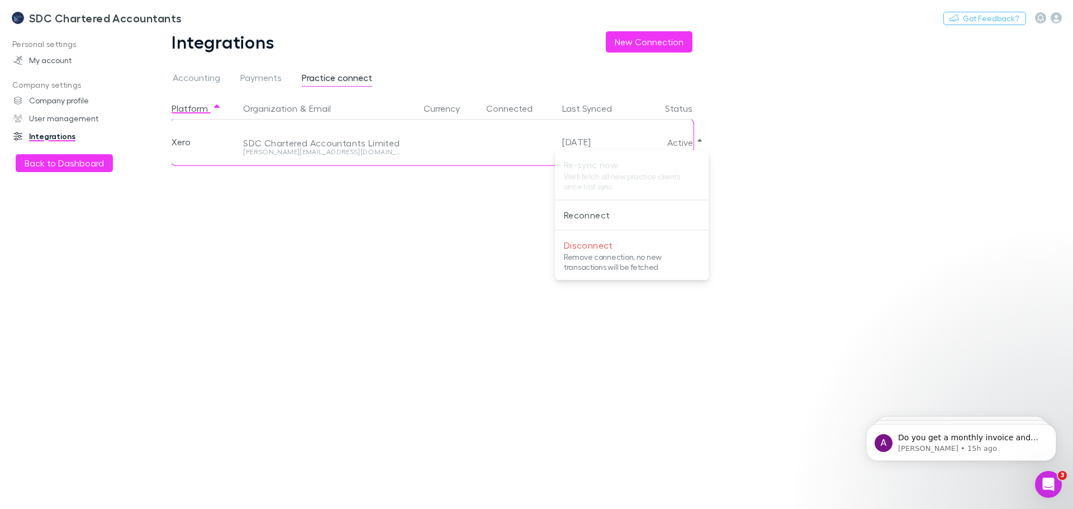
click at [488, 192] on div at bounding box center [536, 254] width 1073 height 509
click at [698, 146] on button "Active" at bounding box center [683, 143] width 51 height 16
click at [661, 295] on div at bounding box center [536, 254] width 1073 height 509
